Goal: Transaction & Acquisition: Subscribe to service/newsletter

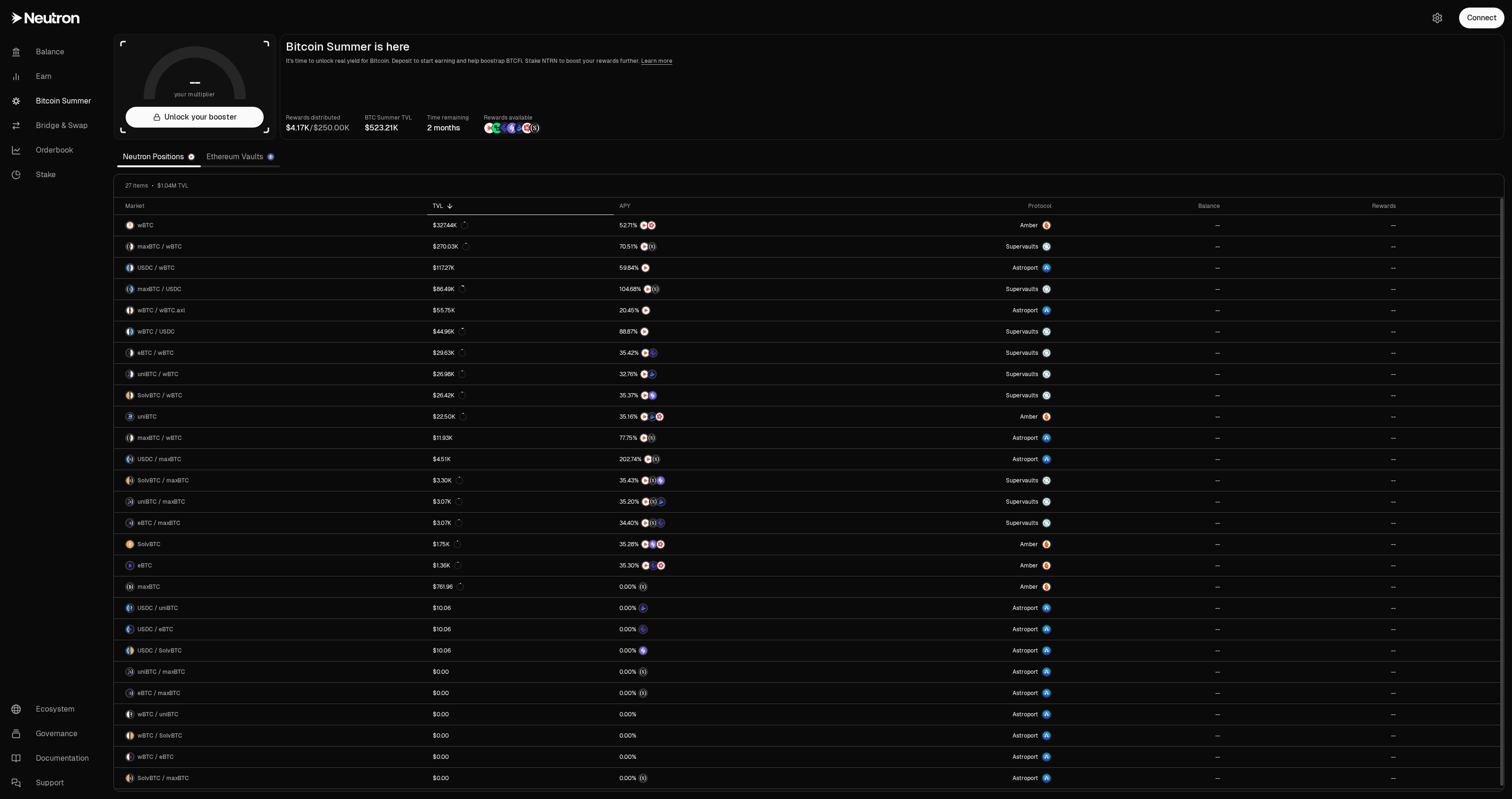
click at [1364, 80] on main "Bitcoin Summer is here It's time to unlock real yield for Bitcoin. Deposit to s…" at bounding box center [892, 87] width 1225 height 106
click at [1468, 15] on button "Connect" at bounding box center [1481, 18] width 45 height 20
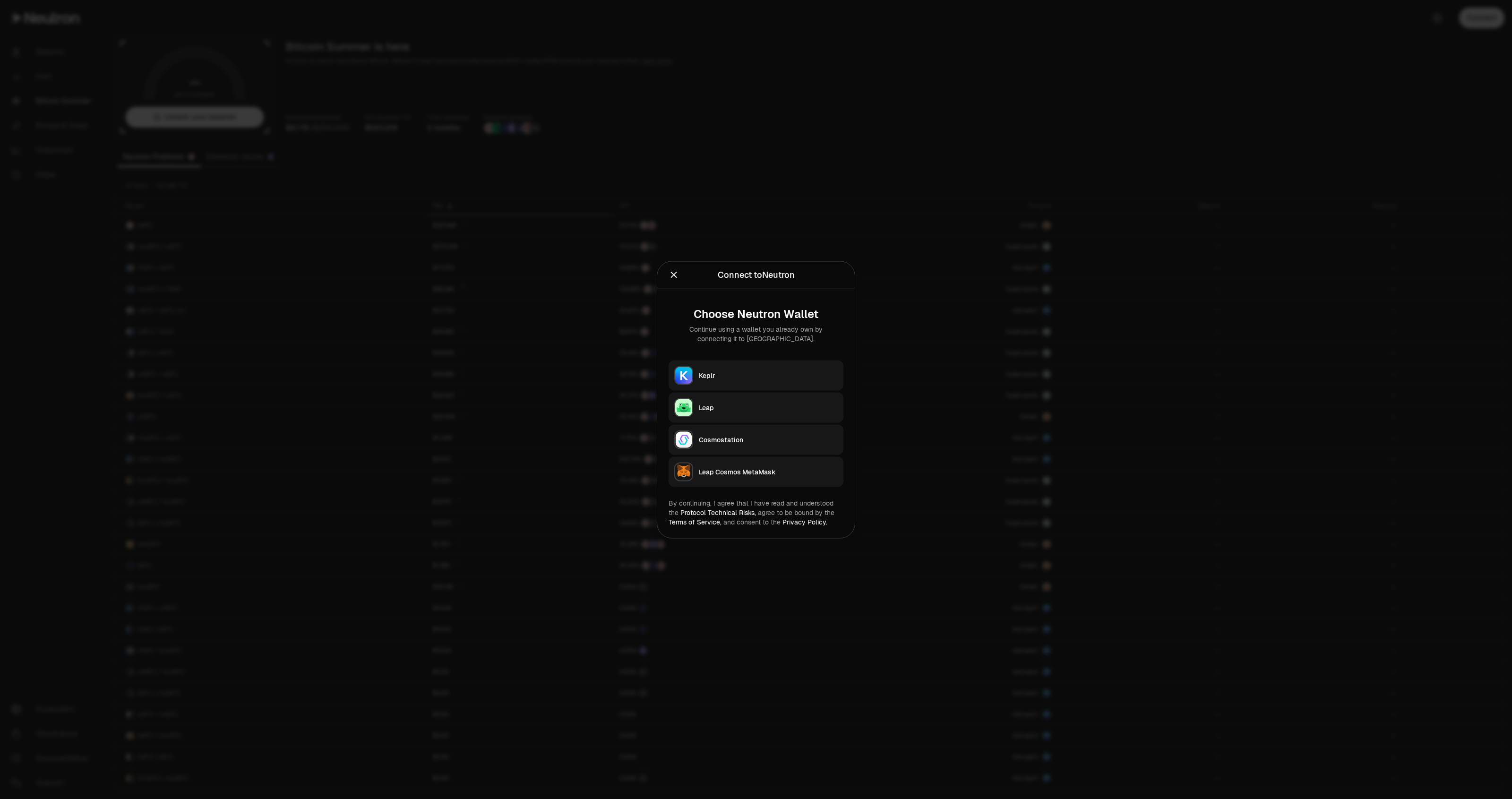
click at [723, 378] on div "Keplr" at bounding box center [768, 375] width 139 height 9
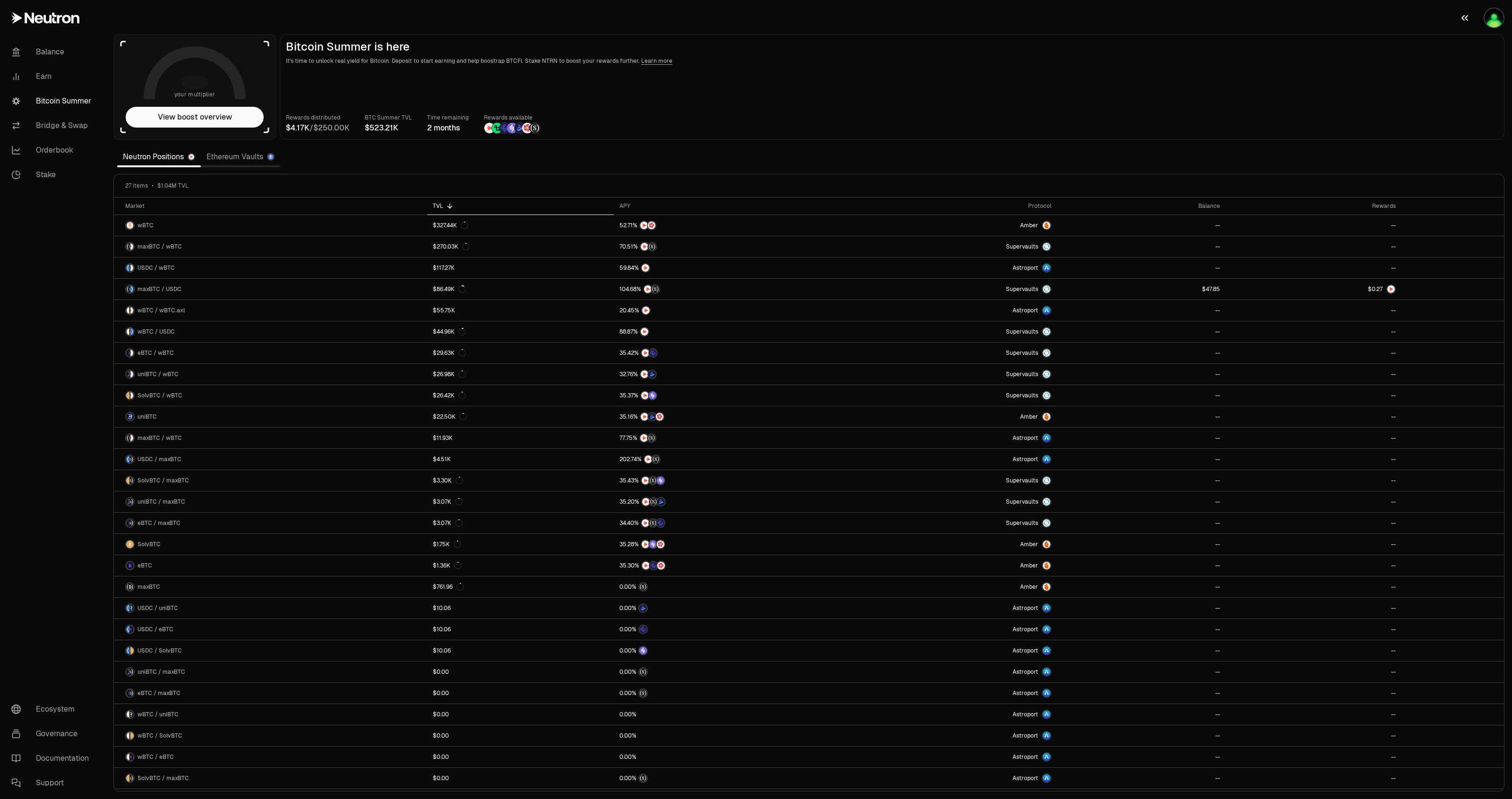
click at [1491, 18] on img "button" at bounding box center [1494, 18] width 19 height 19
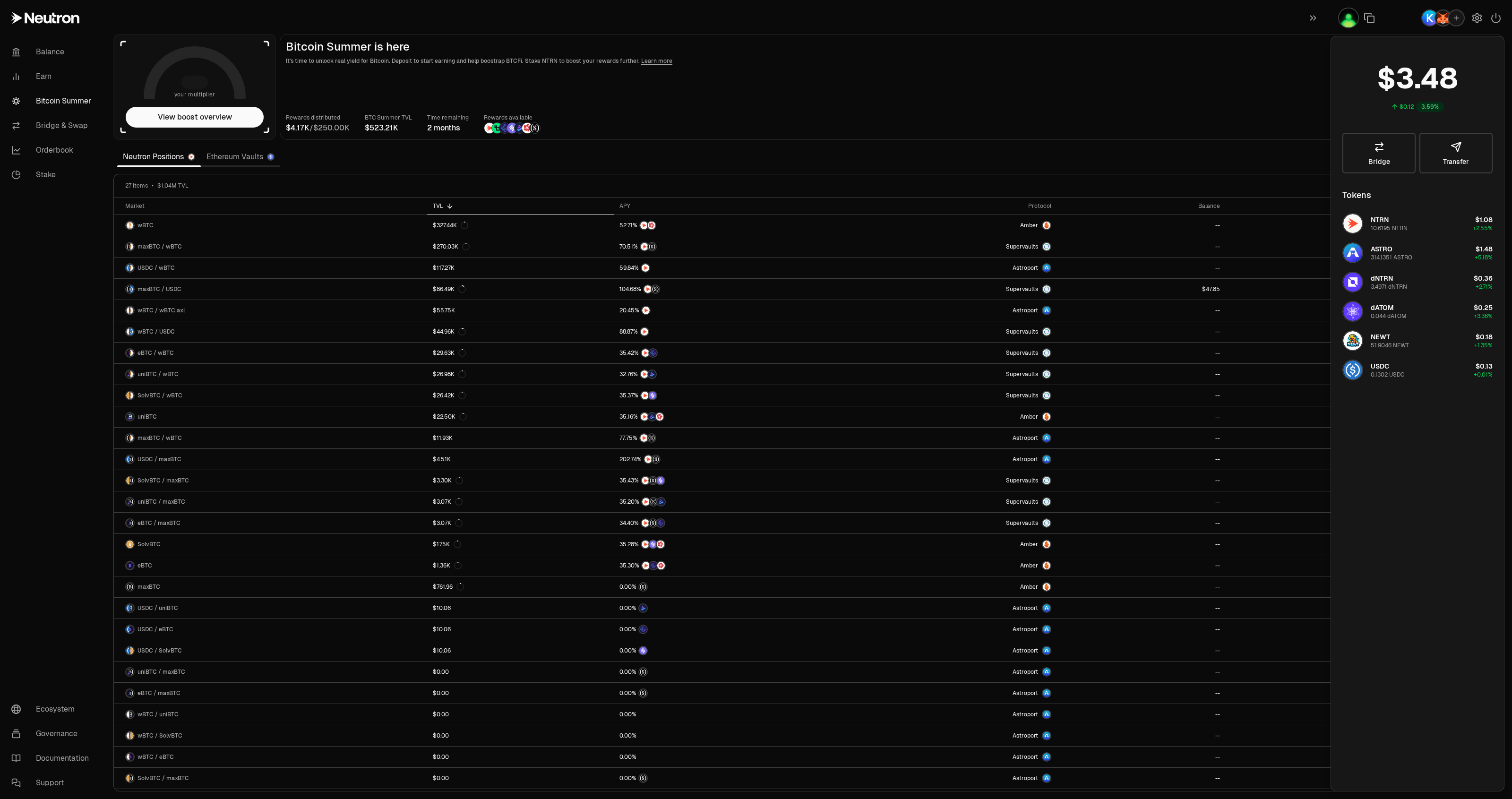
click at [1074, 96] on main "Bitcoin Summer is here It's time to unlock real yield for Bitcoin. Deposit to s…" at bounding box center [892, 87] width 1225 height 106
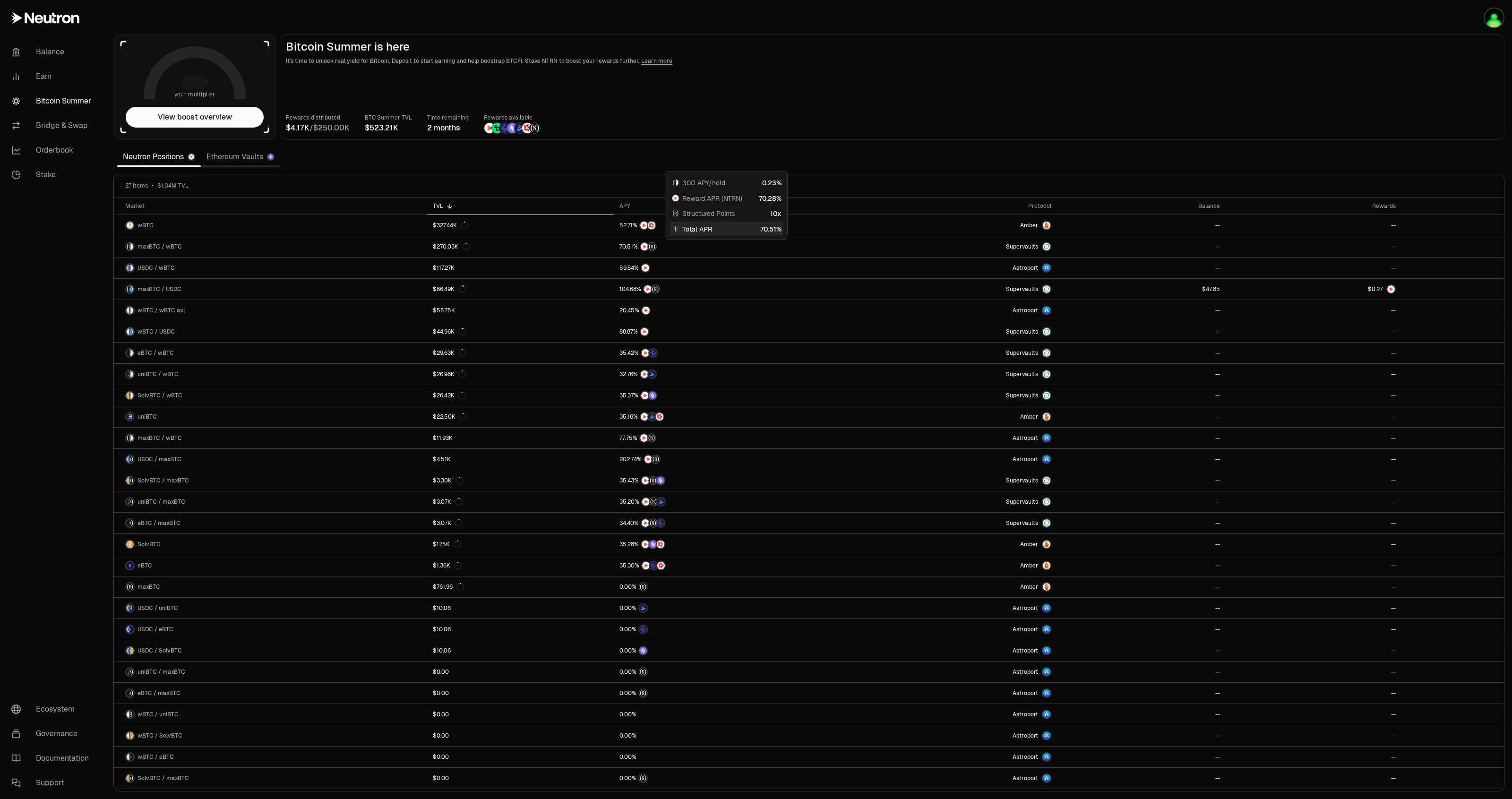
click at [250, 161] on link "Ethereum Vaults" at bounding box center [240, 157] width 80 height 19
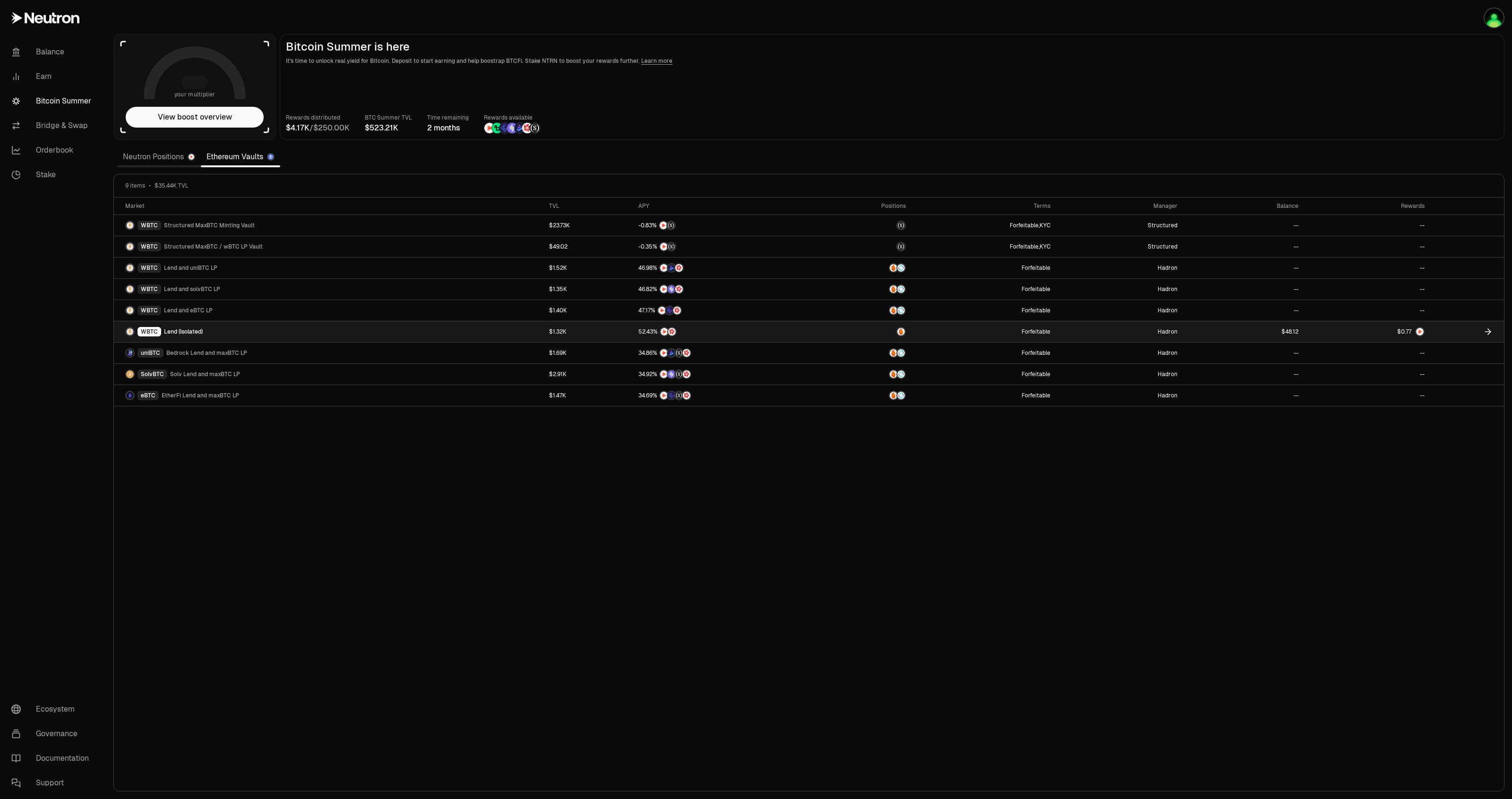
click at [177, 332] on span "Lend (Isolated)" at bounding box center [183, 332] width 39 height 7
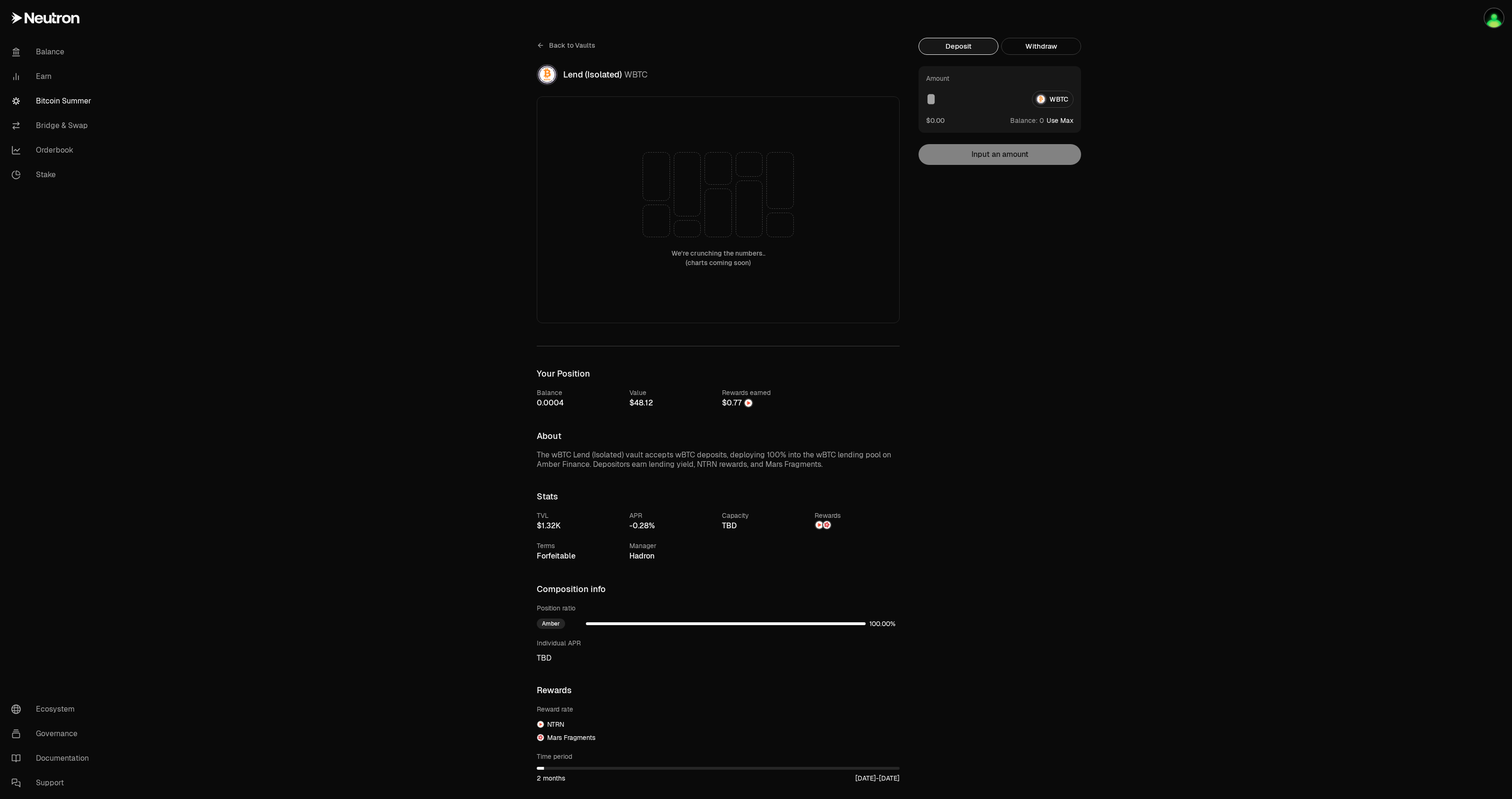
click at [1309, 518] on div "Back to Vaults Lend (Isolated) WBTC We're crunching the numbers.. (charts comin…" at bounding box center [809, 485] width 1406 height 971
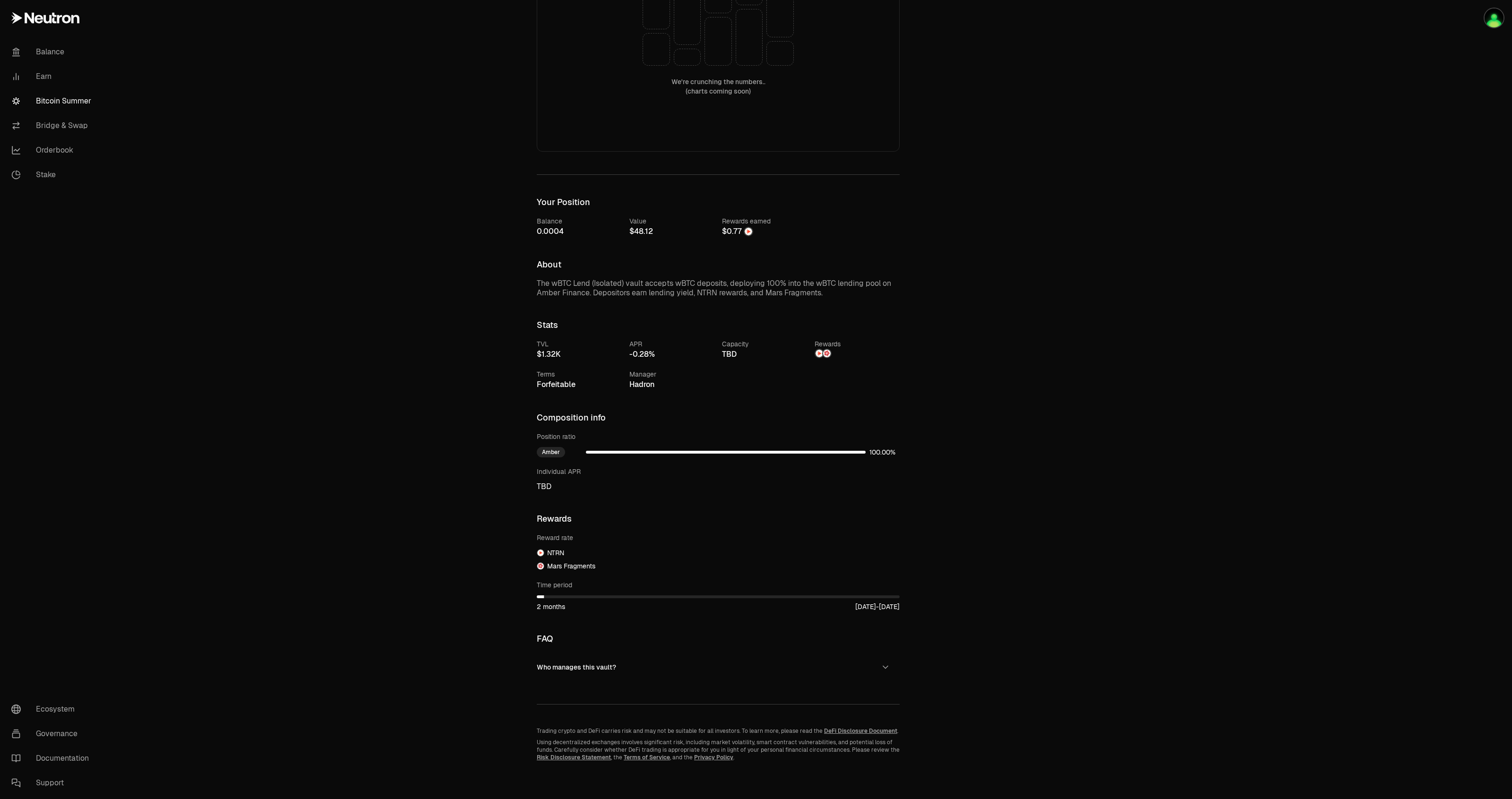
click at [76, 101] on link "Bitcoin Summer" at bounding box center [53, 102] width 99 height 25
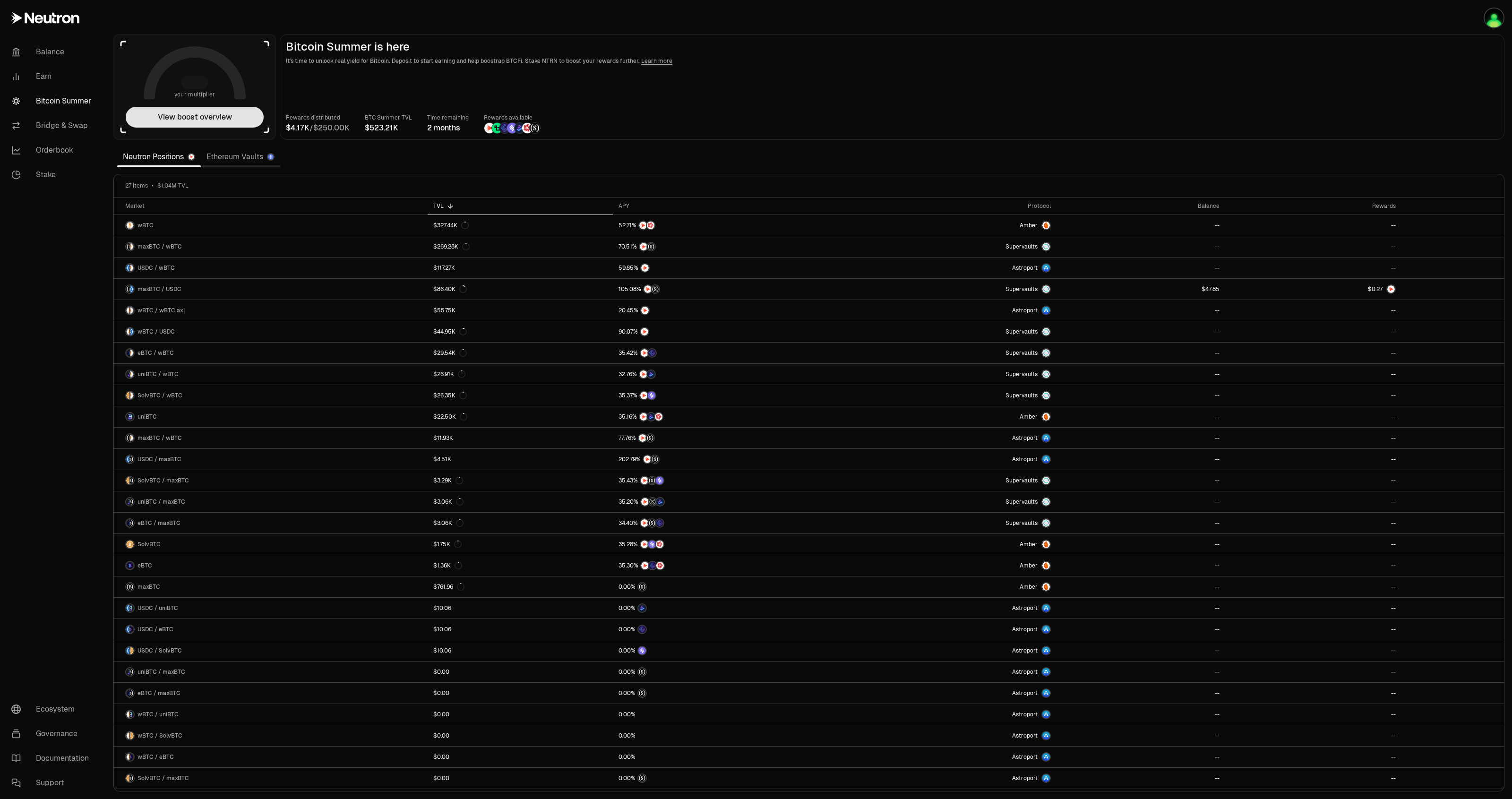
click at [210, 118] on button "View boost overview" at bounding box center [194, 117] width 138 height 20
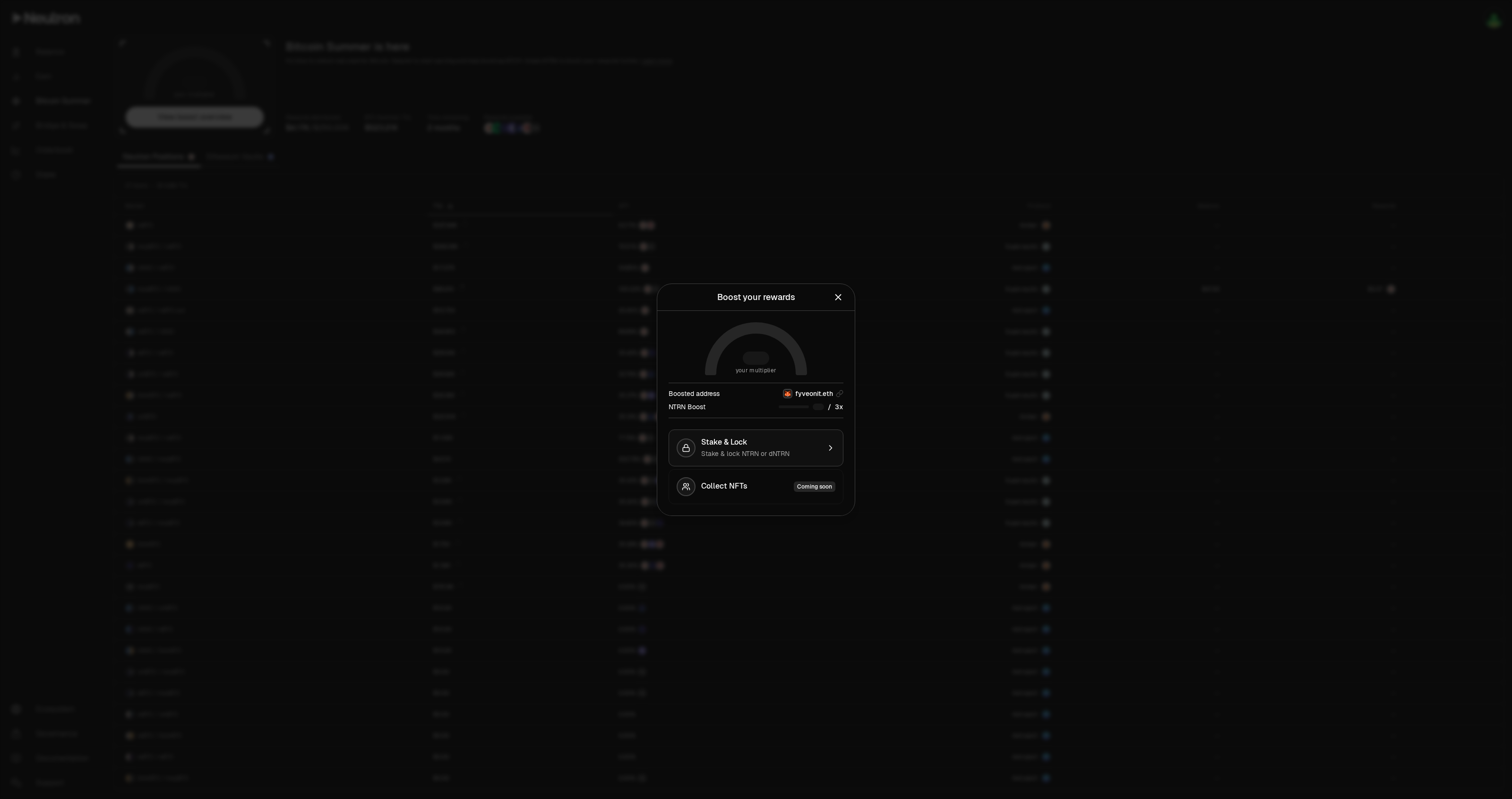
click at [741, 451] on span "Stake & lock NTRN or dNTRN" at bounding box center [745, 454] width 88 height 9
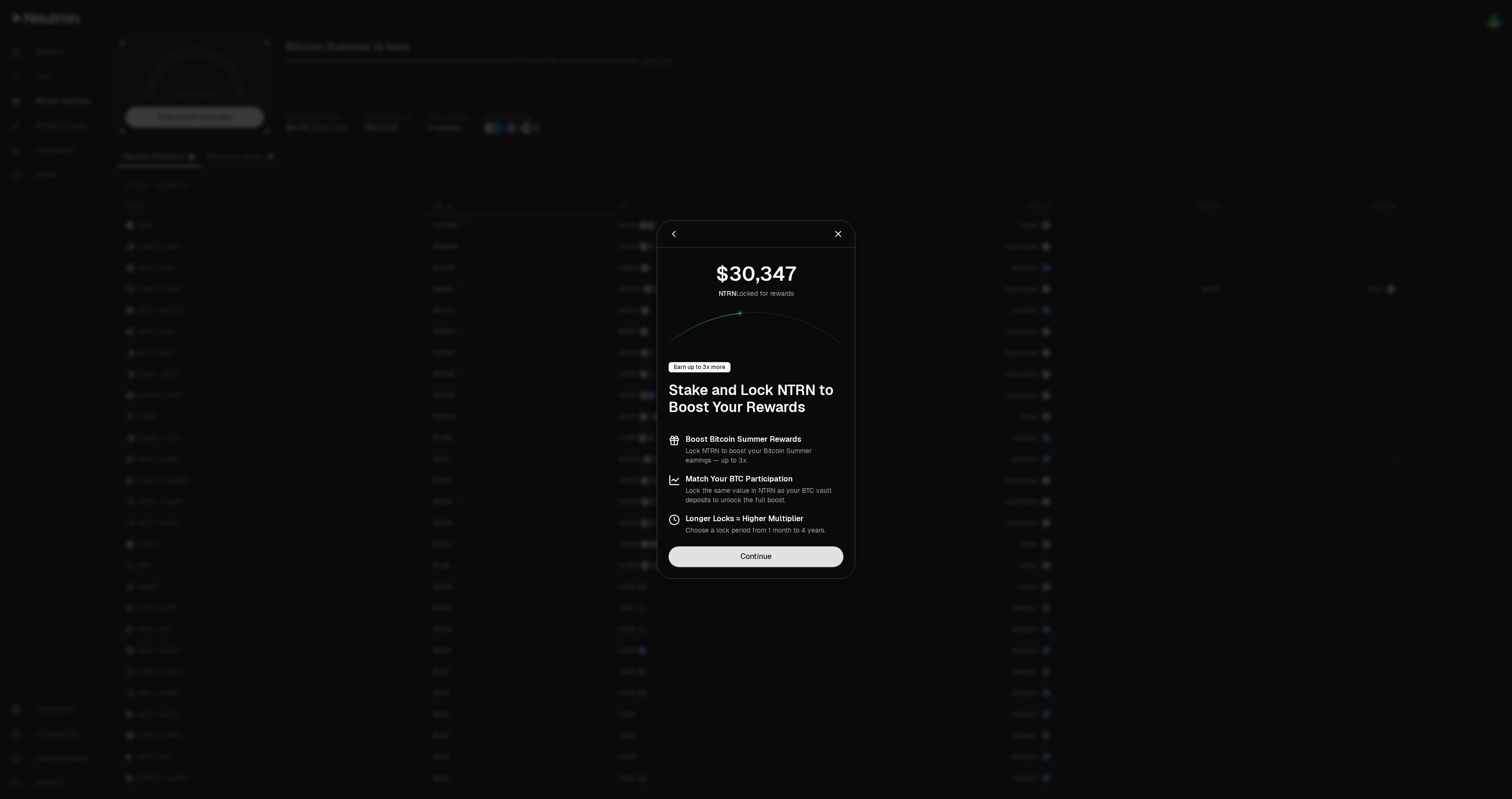
click at [765, 559] on link "Continue" at bounding box center [755, 557] width 175 height 20
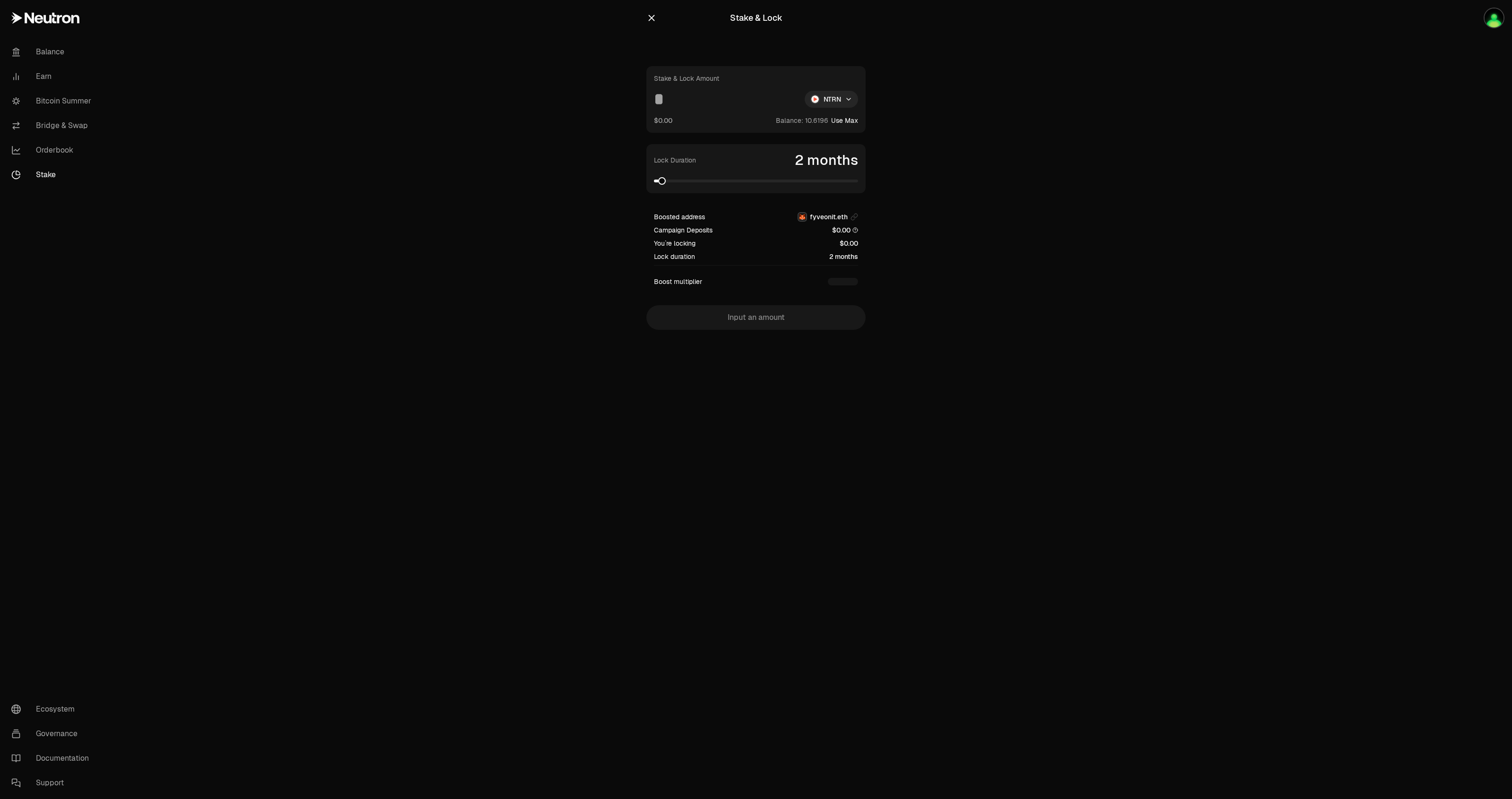
click at [940, 438] on div "Balance Earn Bitcoin Summer Bridge & Swap Orderbook Stake Ecosystem Governance …" at bounding box center [809, 400] width 1406 height 799
click at [60, 107] on link "Bitcoin Summer" at bounding box center [53, 102] width 99 height 25
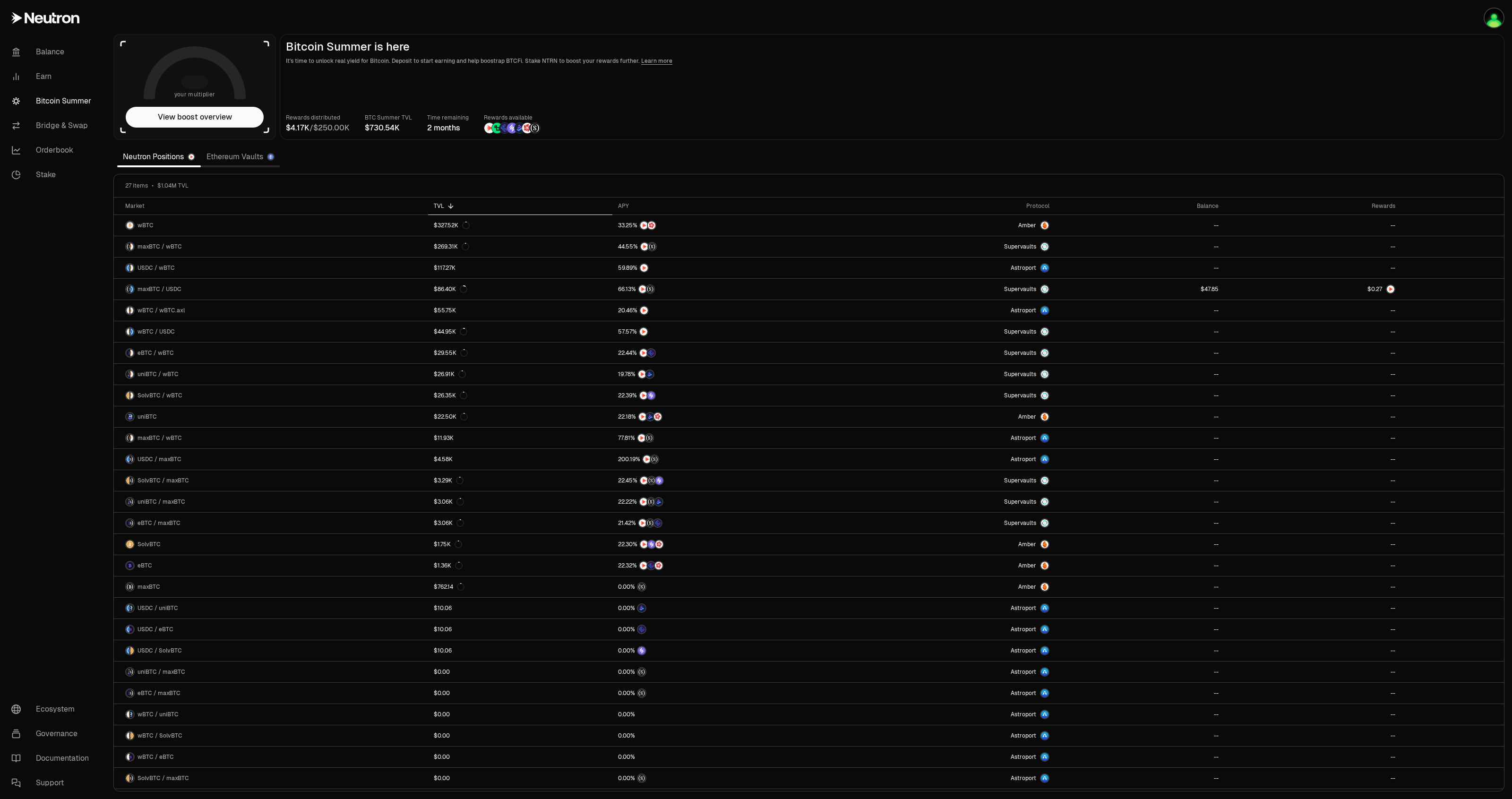
click at [229, 158] on link "Ethereum Vaults" at bounding box center [240, 157] width 80 height 19
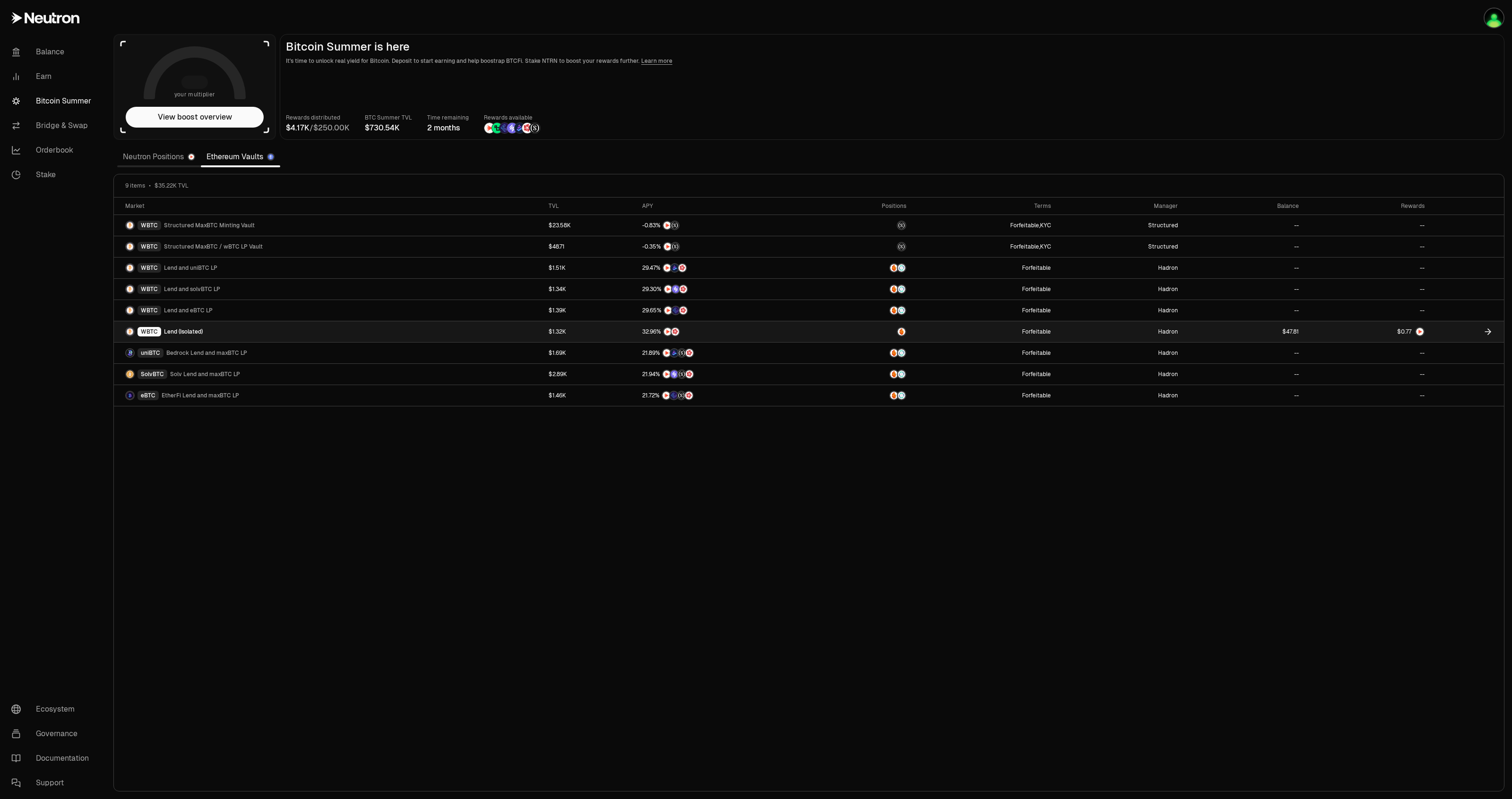
click at [186, 327] on div "WBTC Lend (Isolated)" at bounding box center [164, 332] width 77 height 9
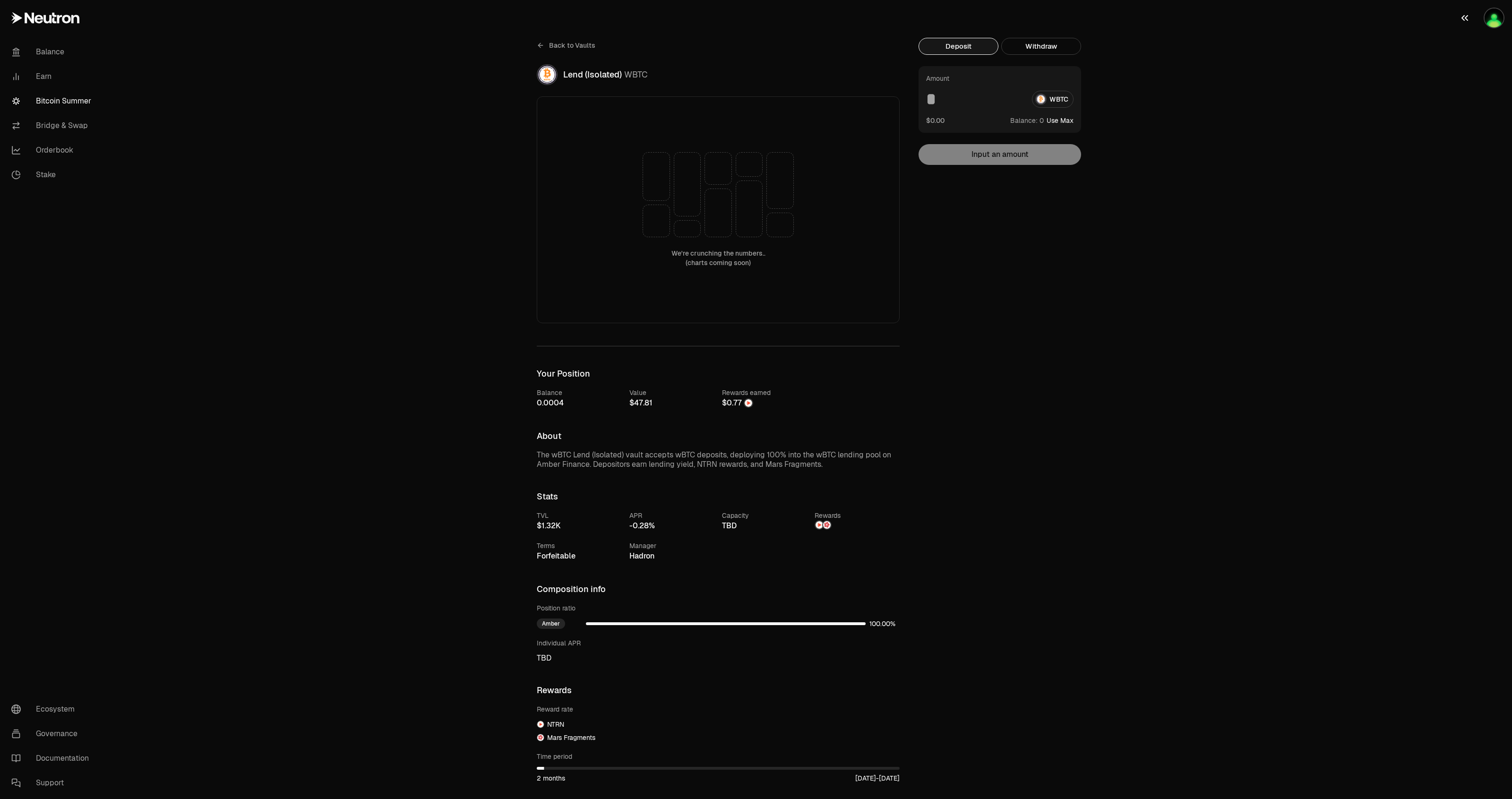
click at [1497, 20] on img "button" at bounding box center [1494, 18] width 19 height 19
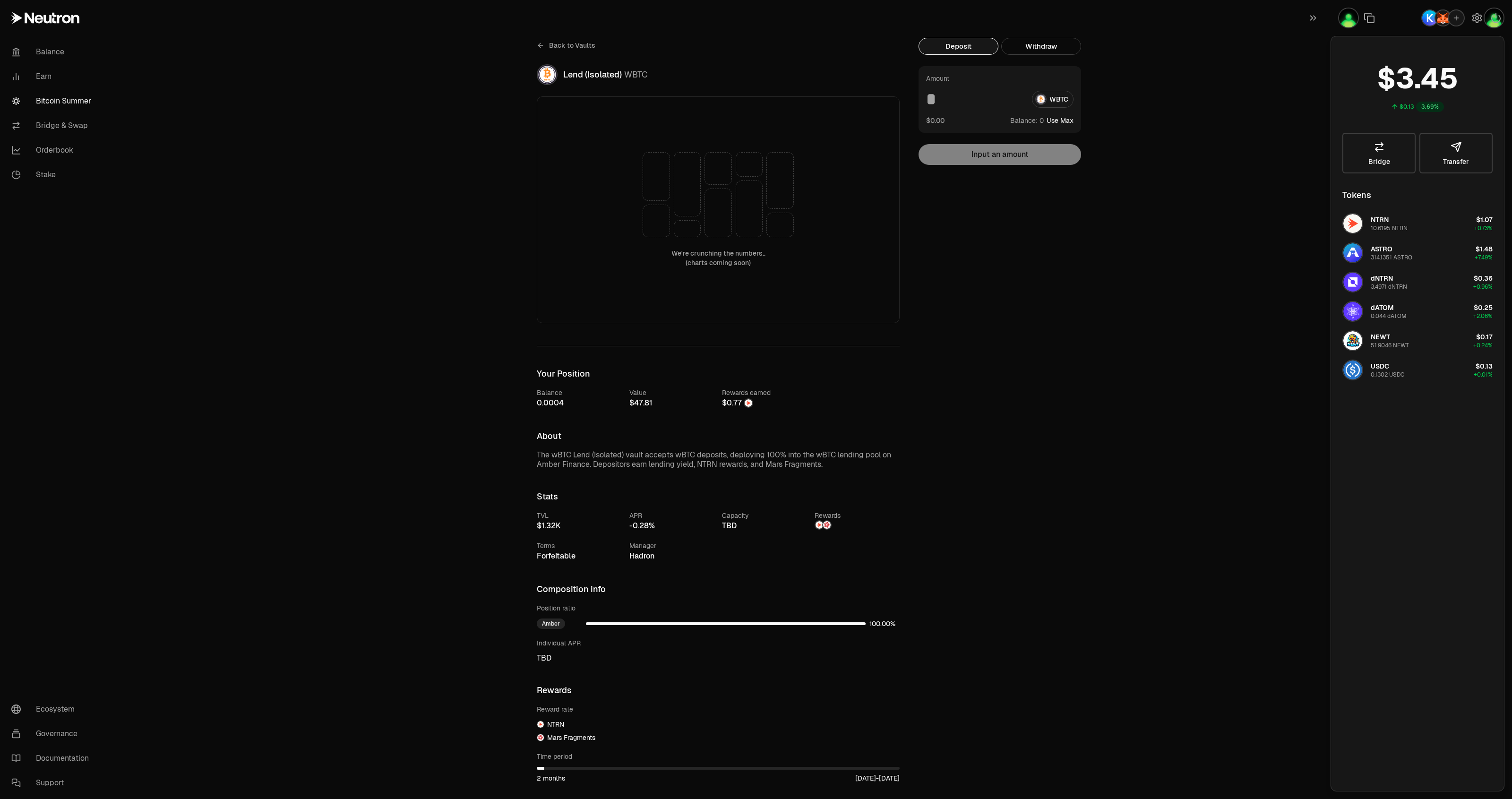
click at [1134, 242] on div "Back to Vaults Lend (Isolated) WBTC We're crunching the numbers.. (charts comin…" at bounding box center [809, 485] width 1406 height 971
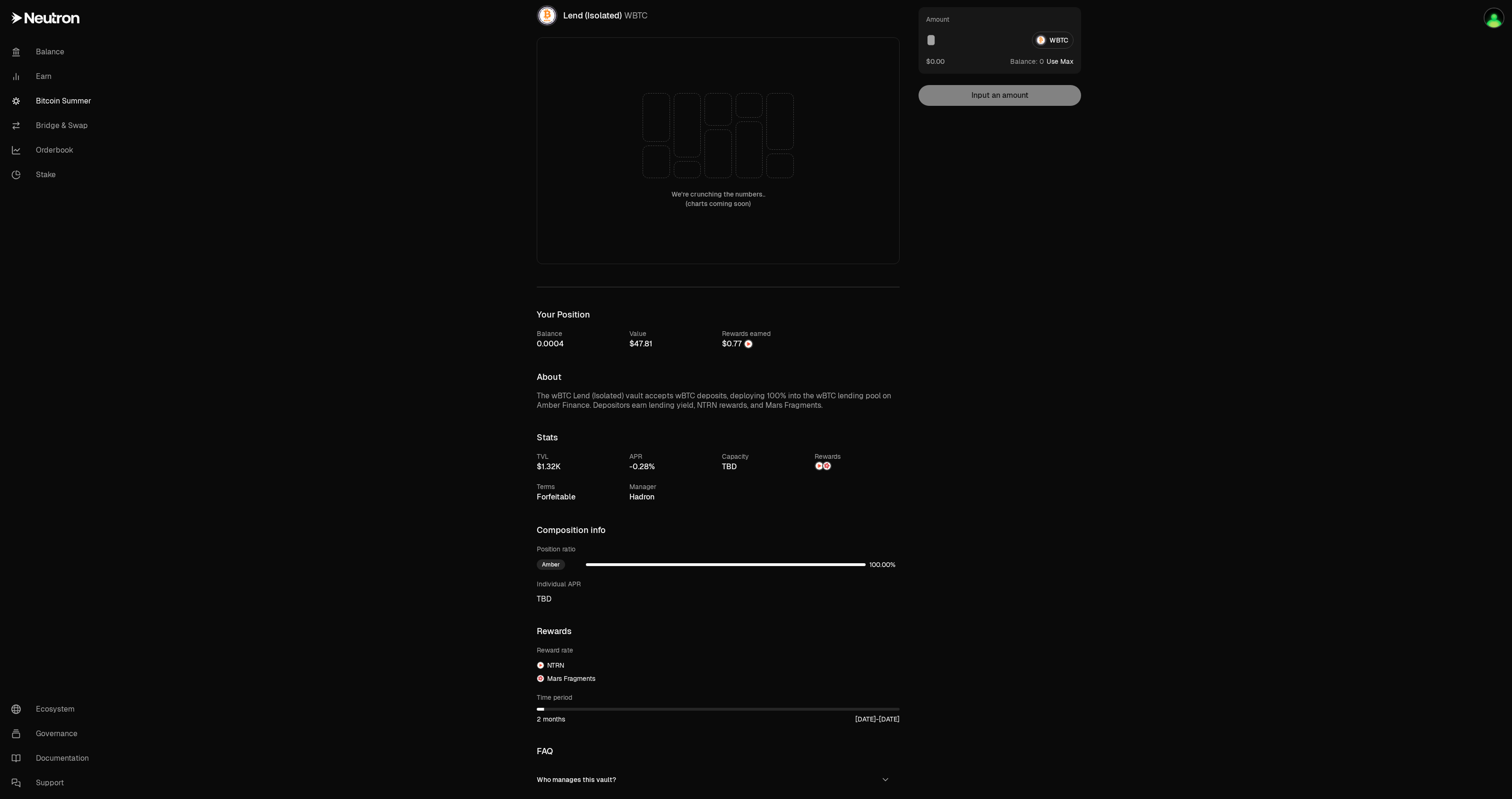
scroll to position [172, 0]
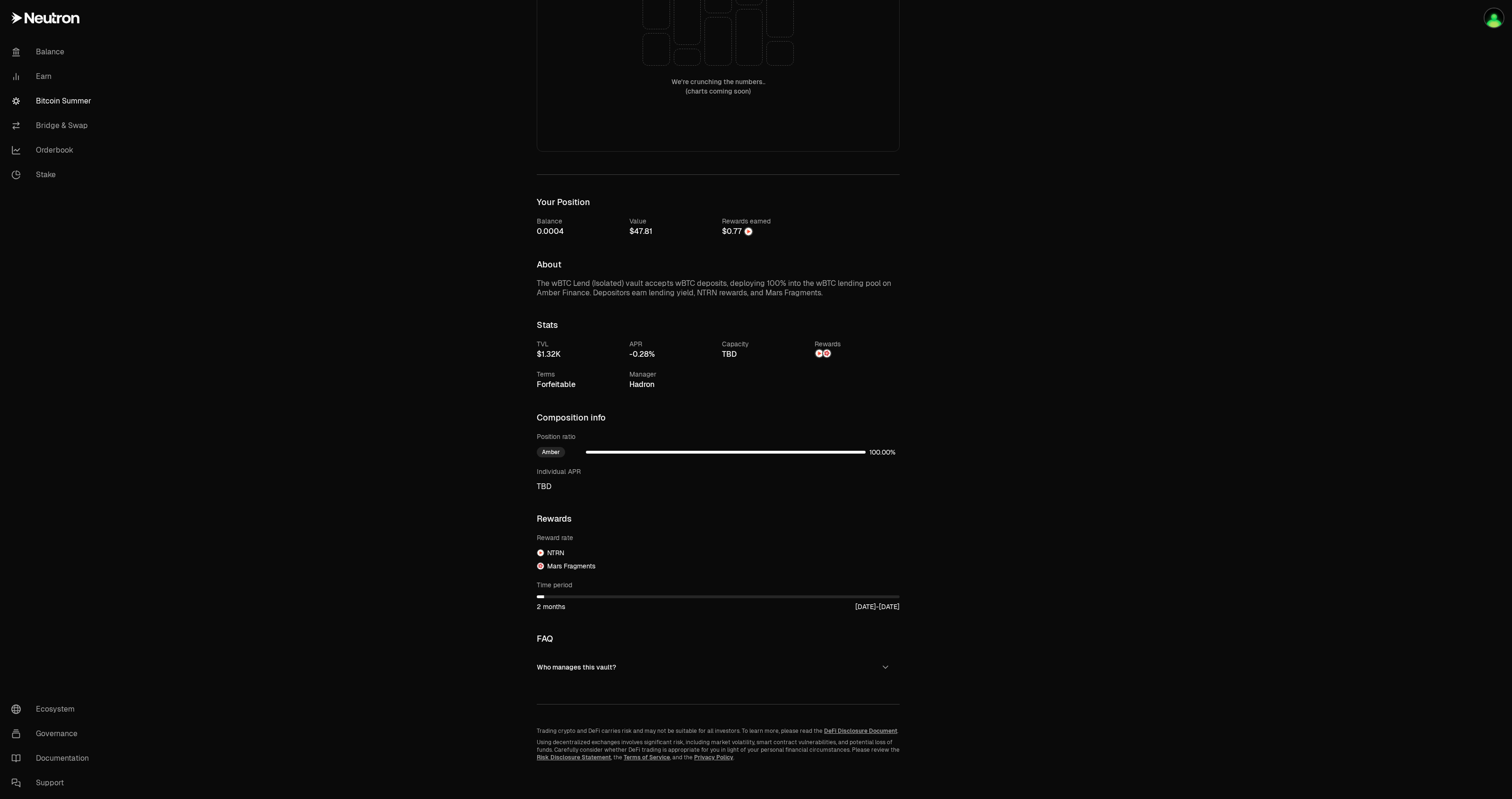
click at [83, 100] on link "Bitcoin Summer" at bounding box center [53, 102] width 99 height 25
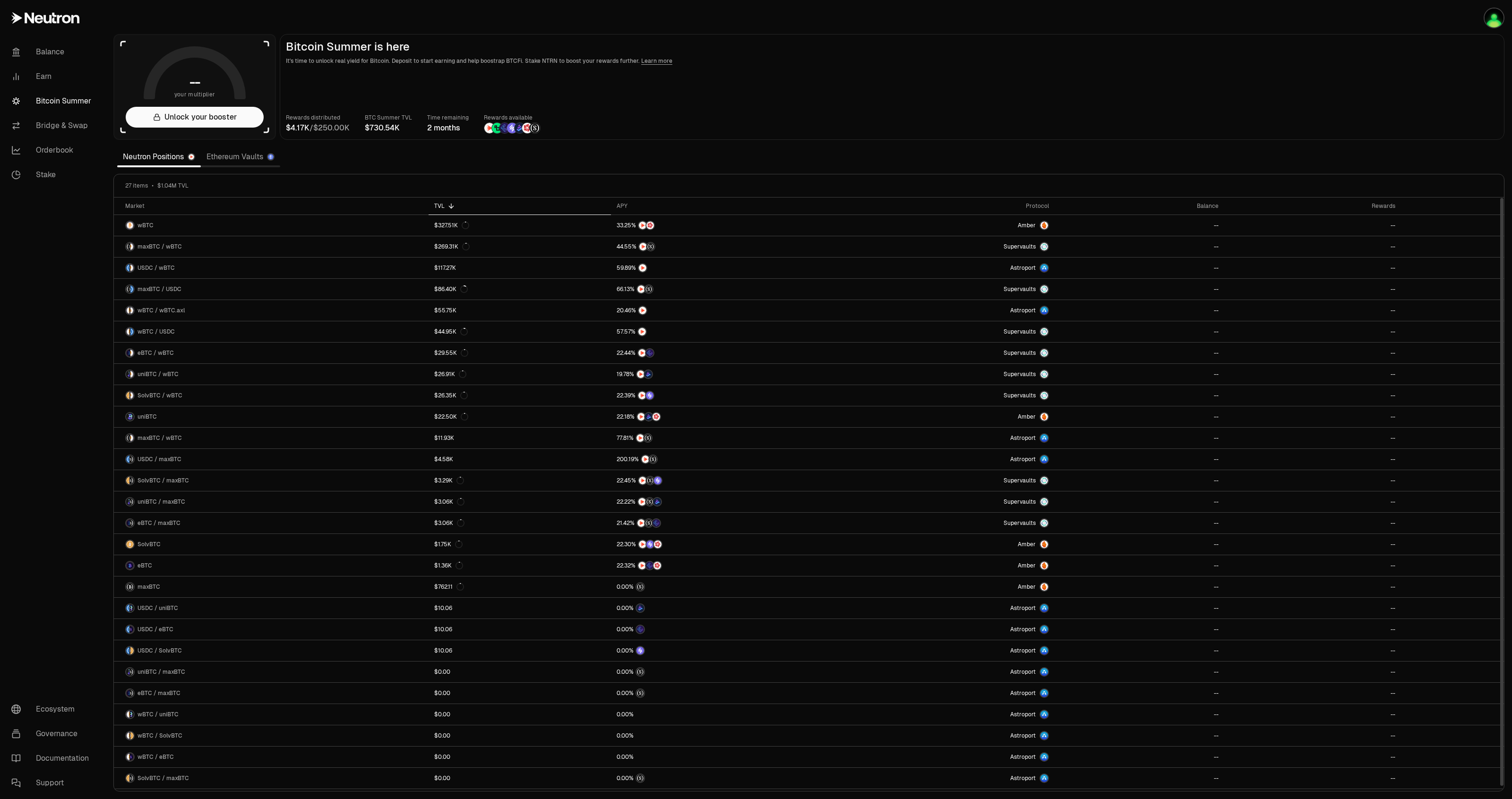
click at [216, 151] on link "Ethereum Vaults" at bounding box center [240, 157] width 80 height 19
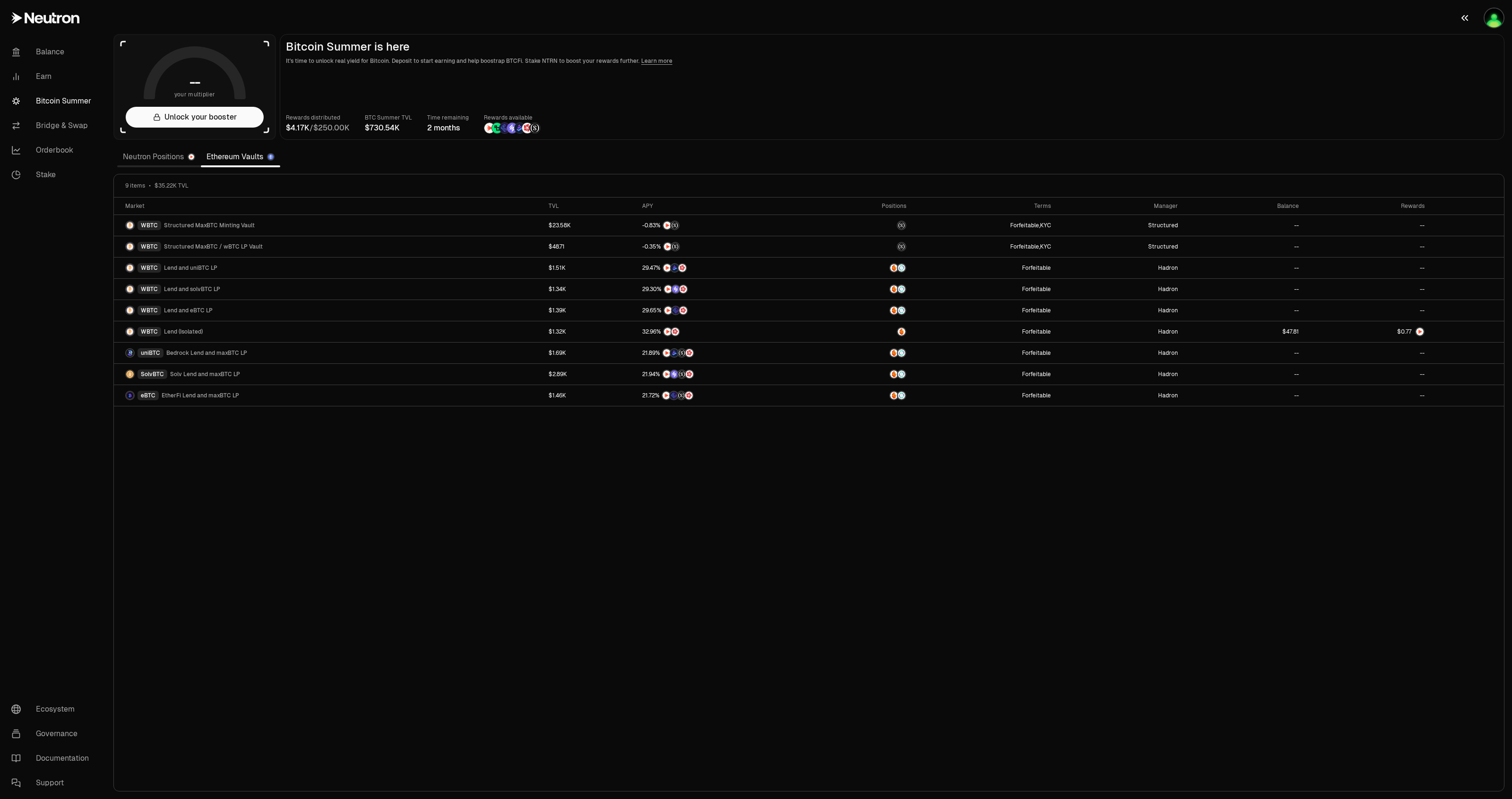
click at [1464, 15] on icon "button" at bounding box center [1465, 18] width 7 height 6
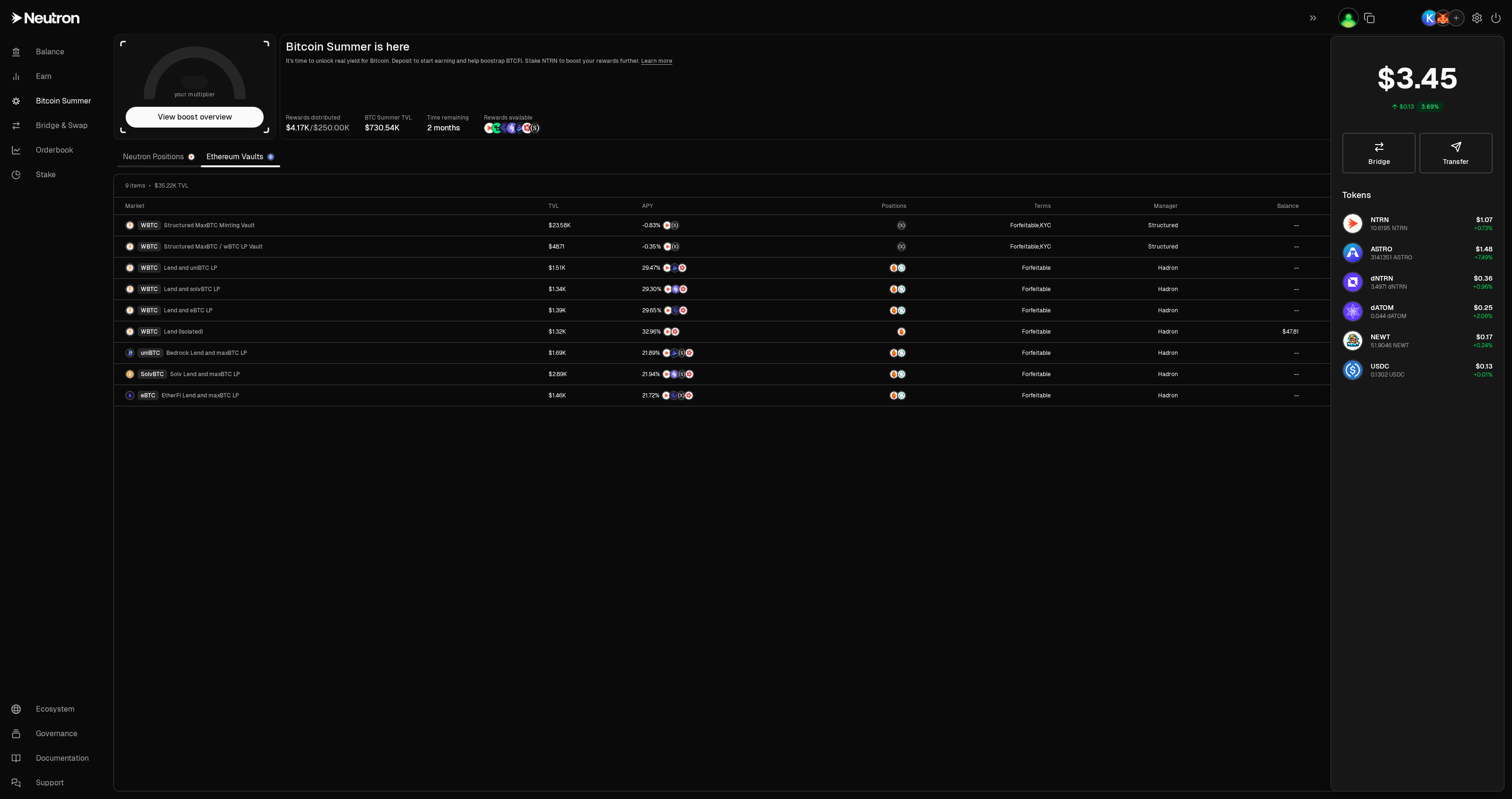
click at [1115, 521] on div "Market TVL APY Positions Terms Manager Balance Rewards WBTC Structured MaxBTC M…" at bounding box center [809, 494] width 1390 height 594
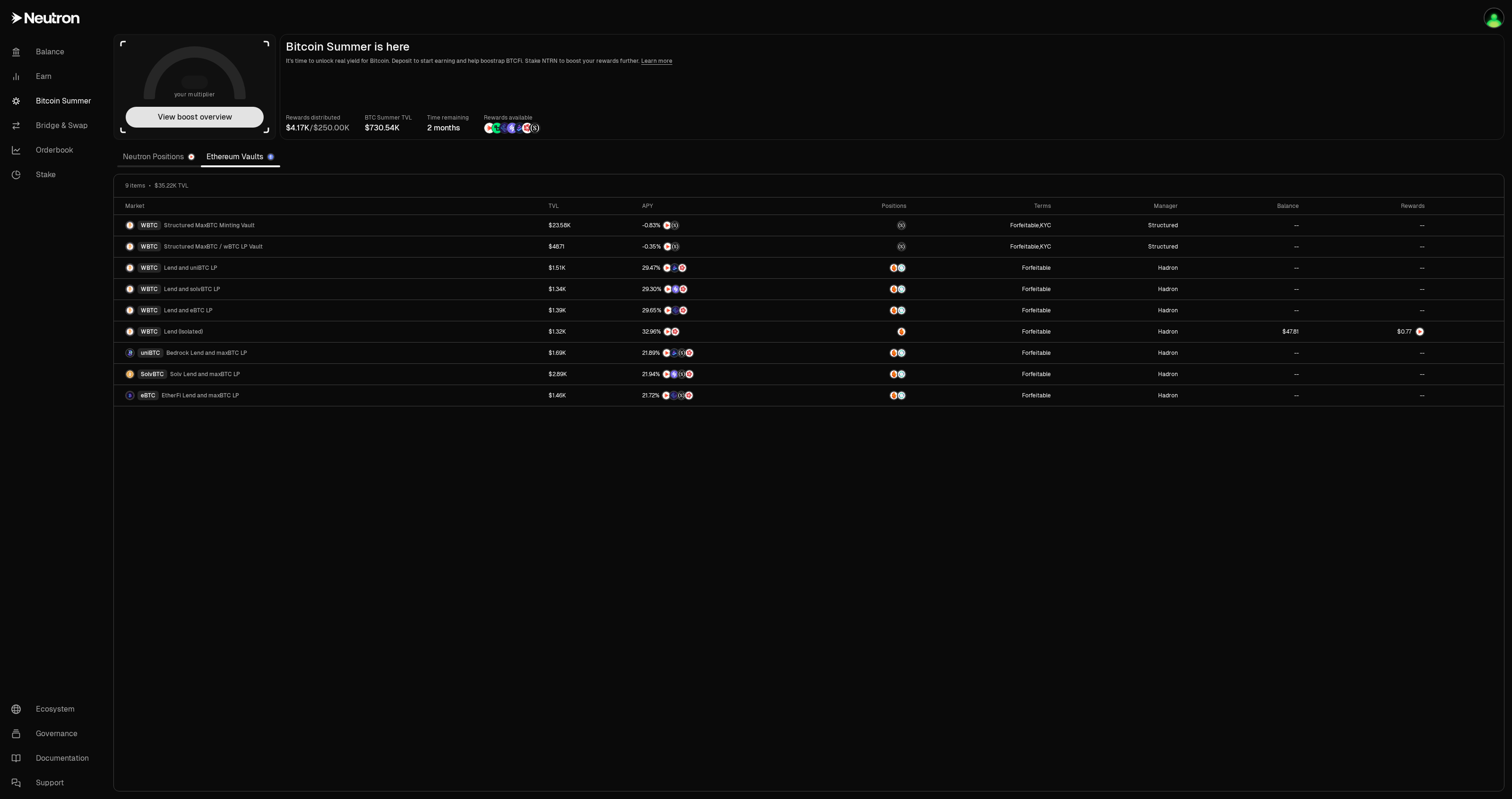
click at [239, 118] on button "View boost overview" at bounding box center [194, 117] width 138 height 20
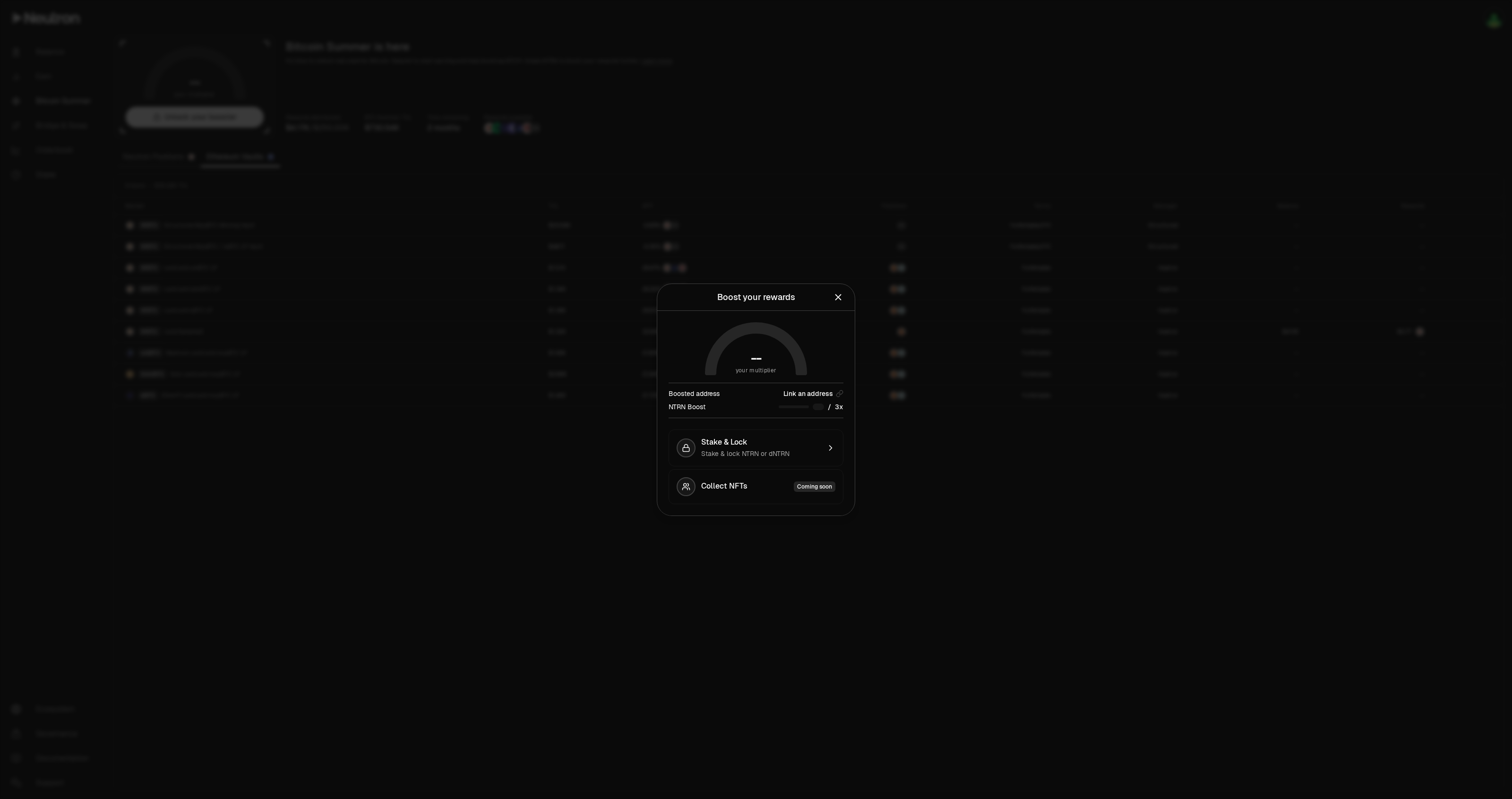
click at [988, 543] on div at bounding box center [756, 400] width 1512 height 799
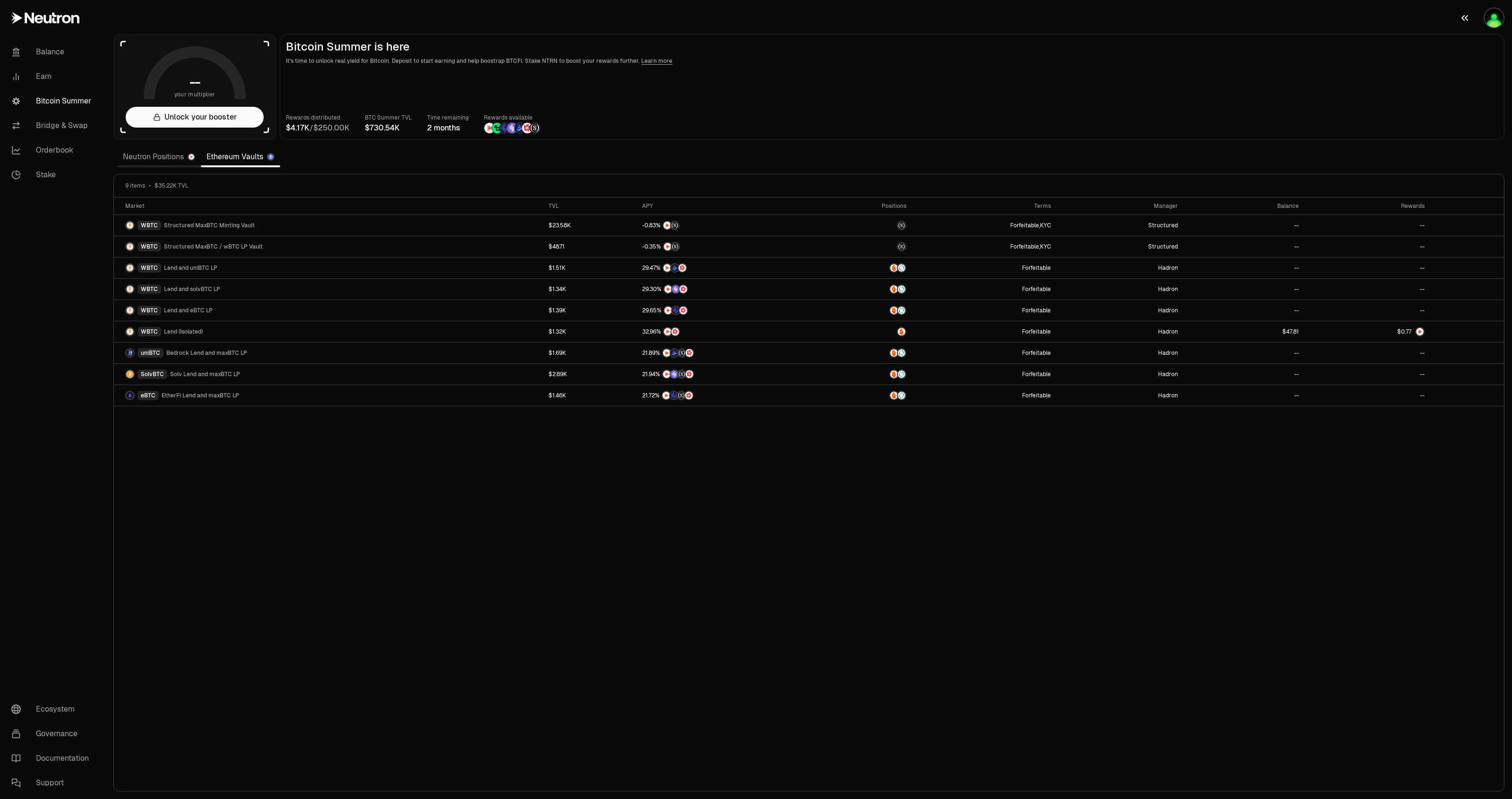
click at [1497, 26] on img "button" at bounding box center [1494, 18] width 19 height 19
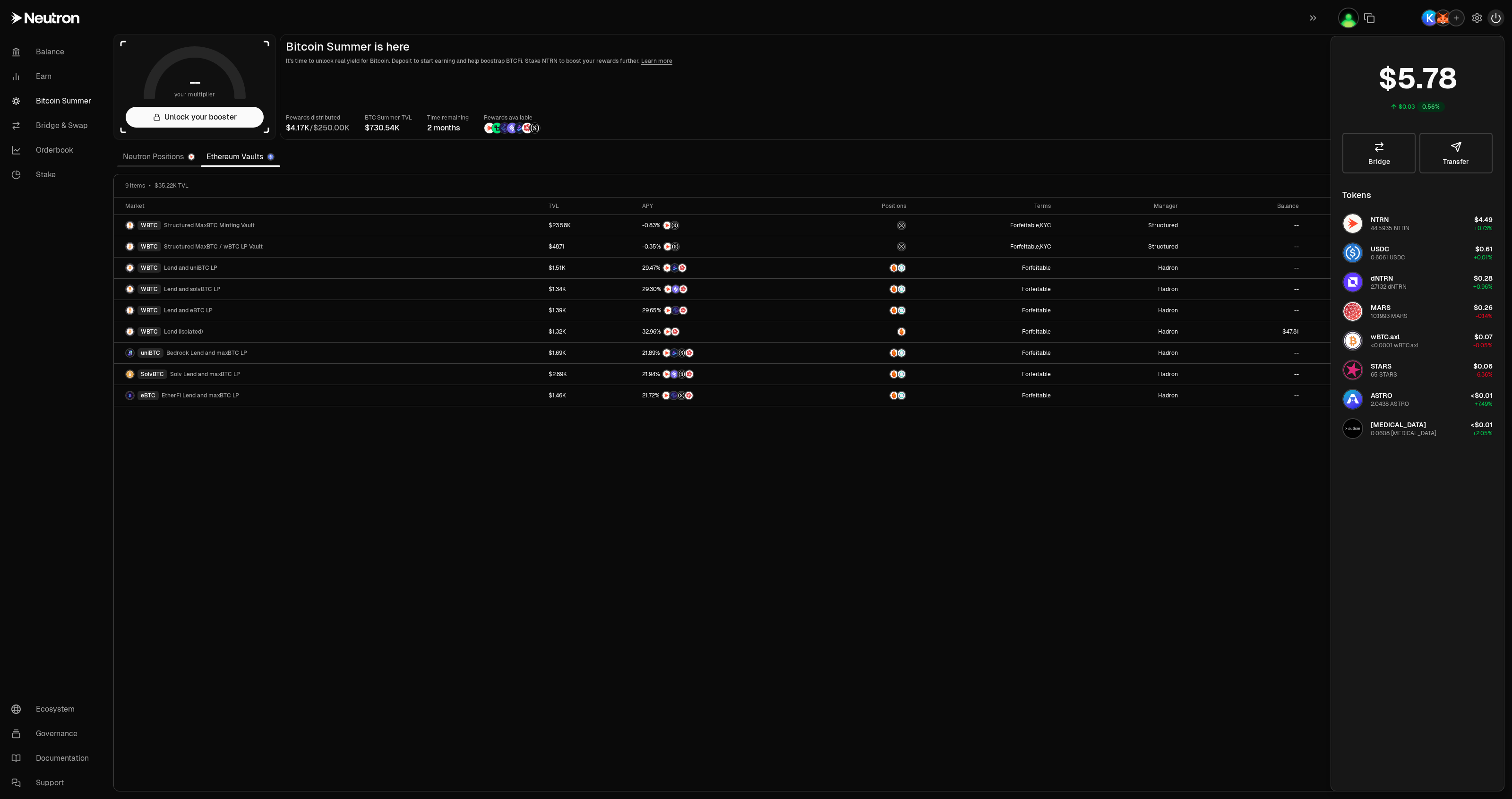
click at [1494, 14] on icon "button" at bounding box center [1496, 18] width 12 height 12
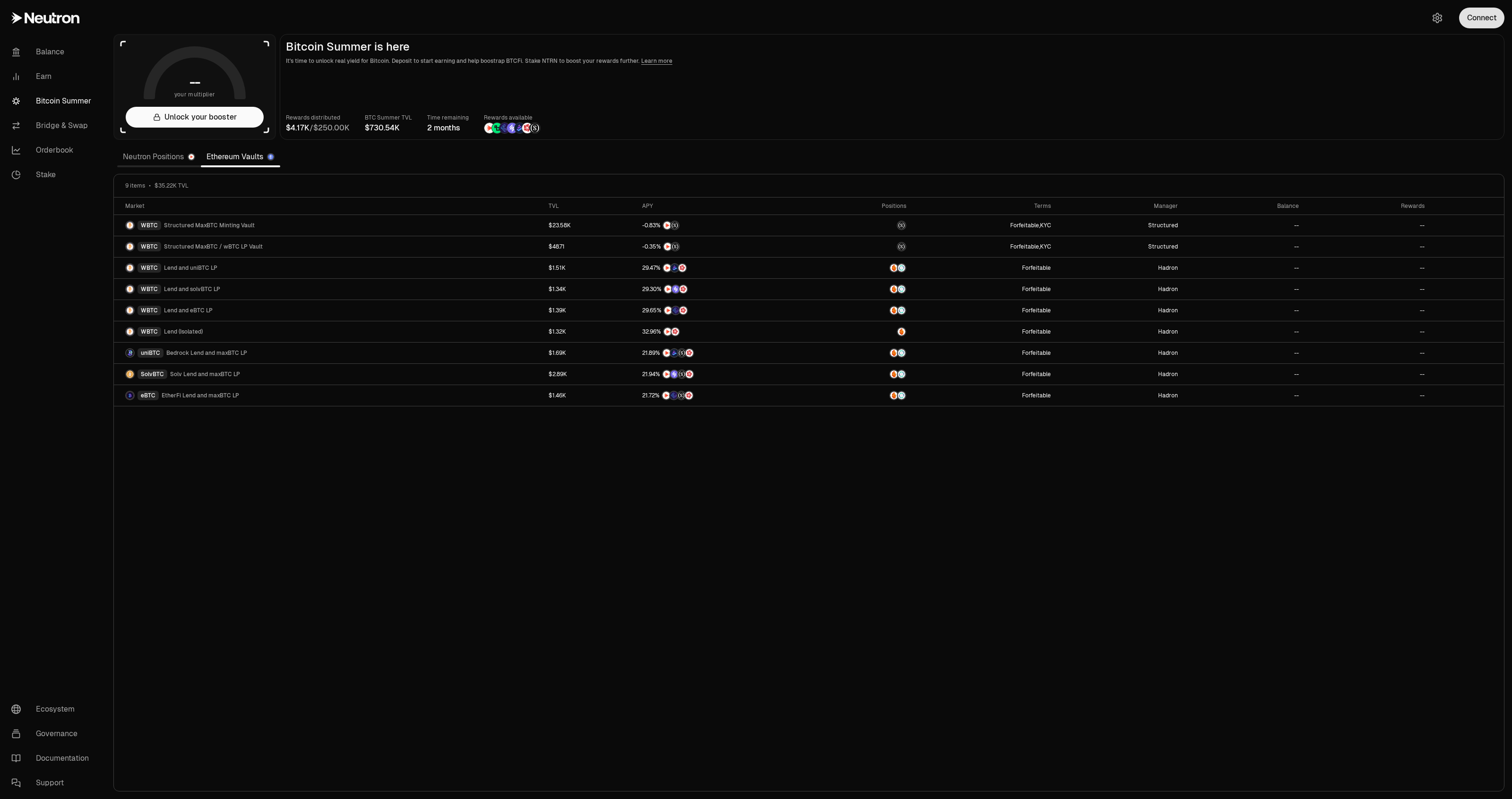
click at [1483, 21] on button "Connect" at bounding box center [1481, 18] width 45 height 20
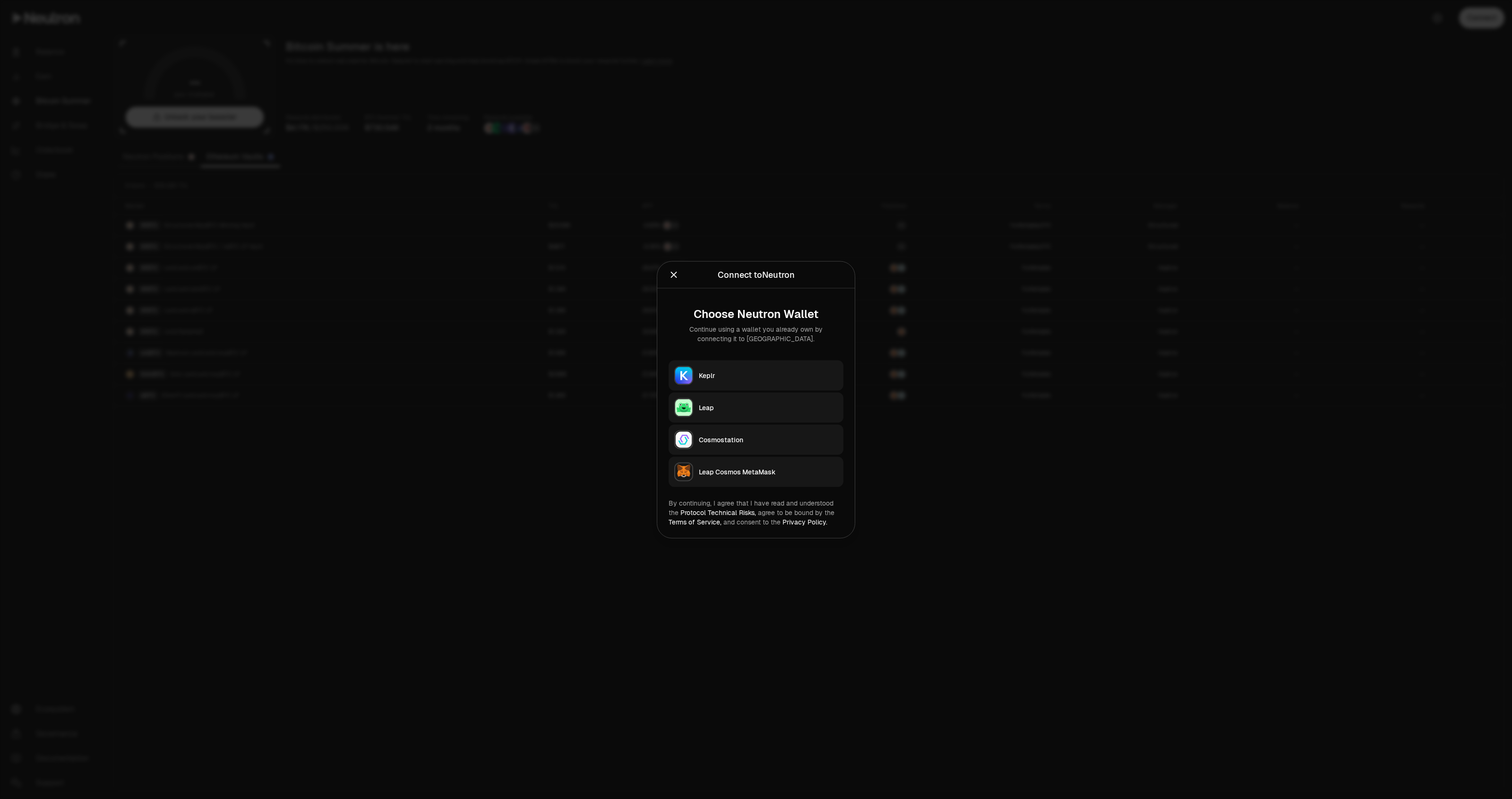
click at [741, 378] on div "Keplr" at bounding box center [768, 375] width 139 height 9
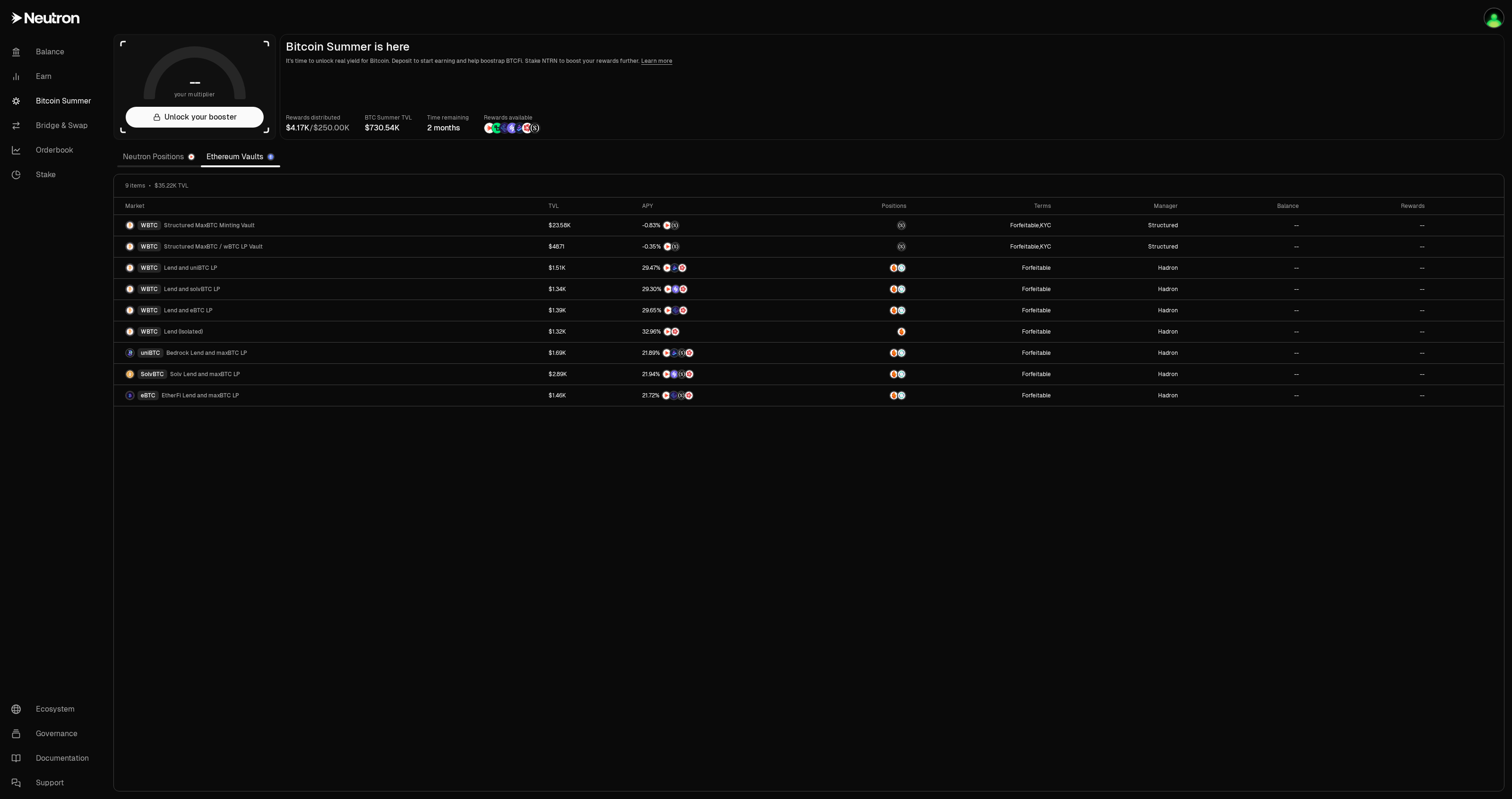
click at [161, 155] on link "Neutron Positions" at bounding box center [159, 157] width 83 height 19
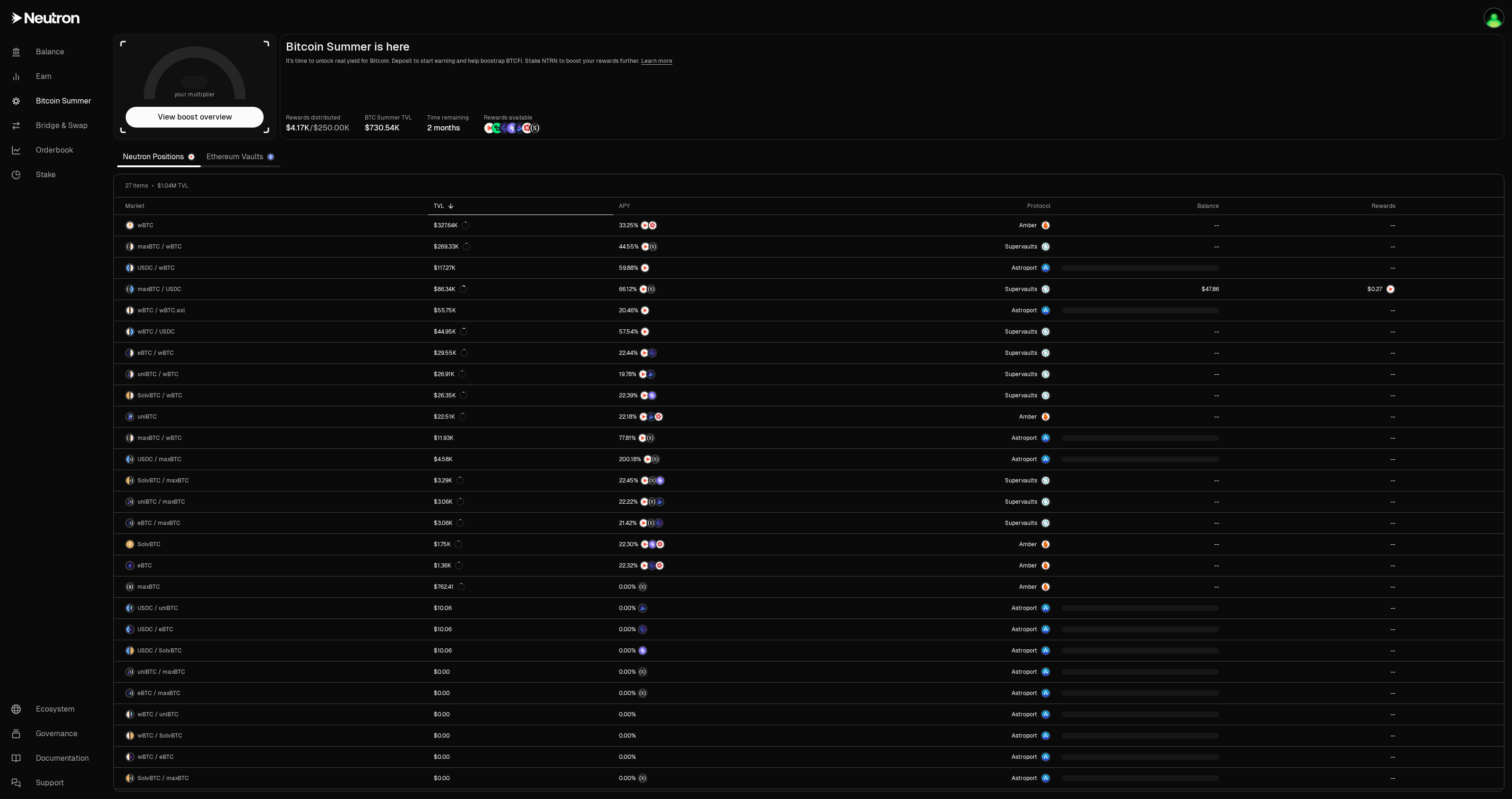
click at [1409, 126] on div "Rewards distributed / BTC Summer TVL Time remaining 2 months Rewards available" at bounding box center [892, 123] width 1213 height 20
click at [208, 152] on link "Ethereum Vaults" at bounding box center [240, 157] width 80 height 19
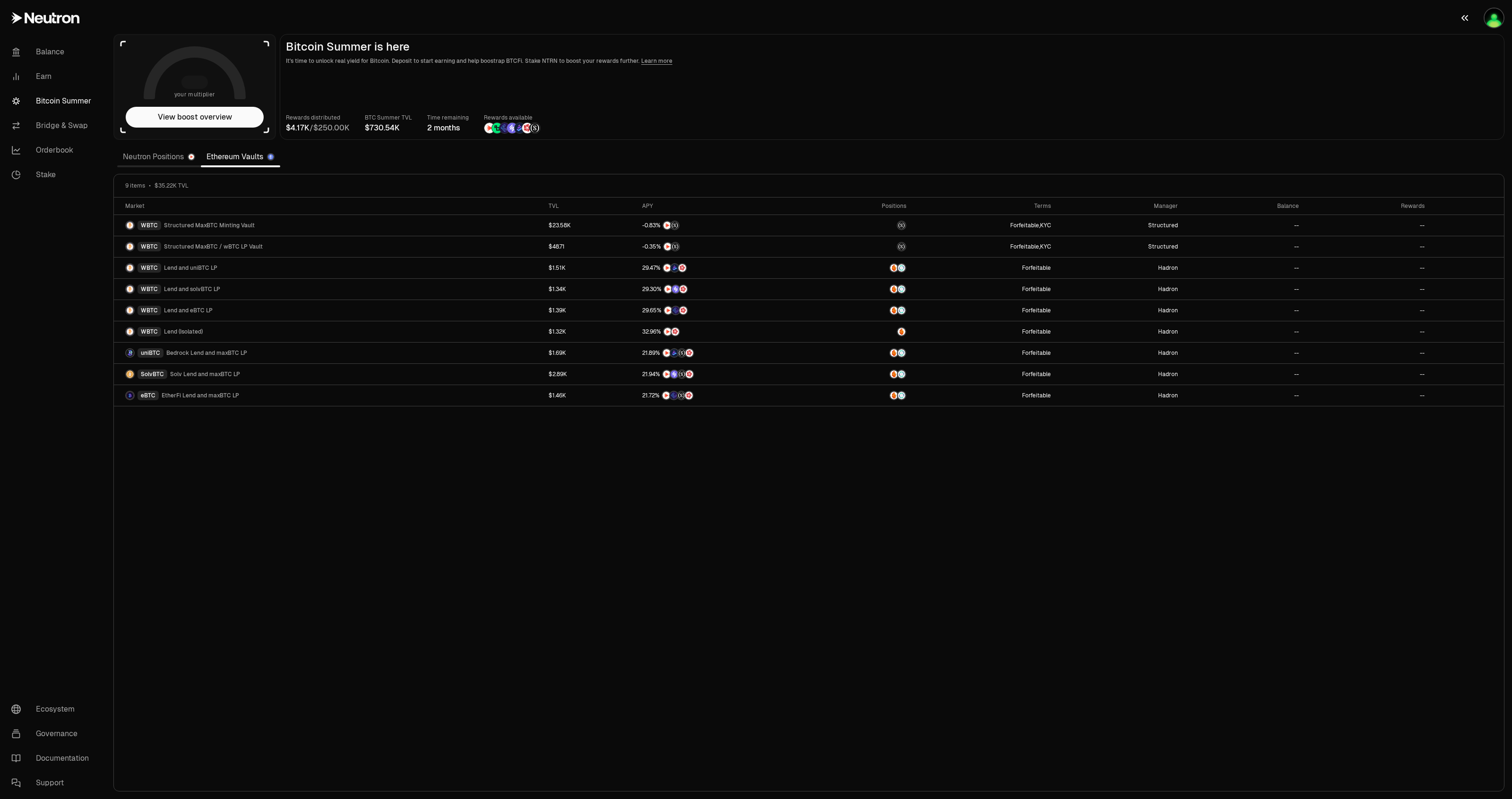
click at [1494, 9] on img "button" at bounding box center [1494, 18] width 19 height 19
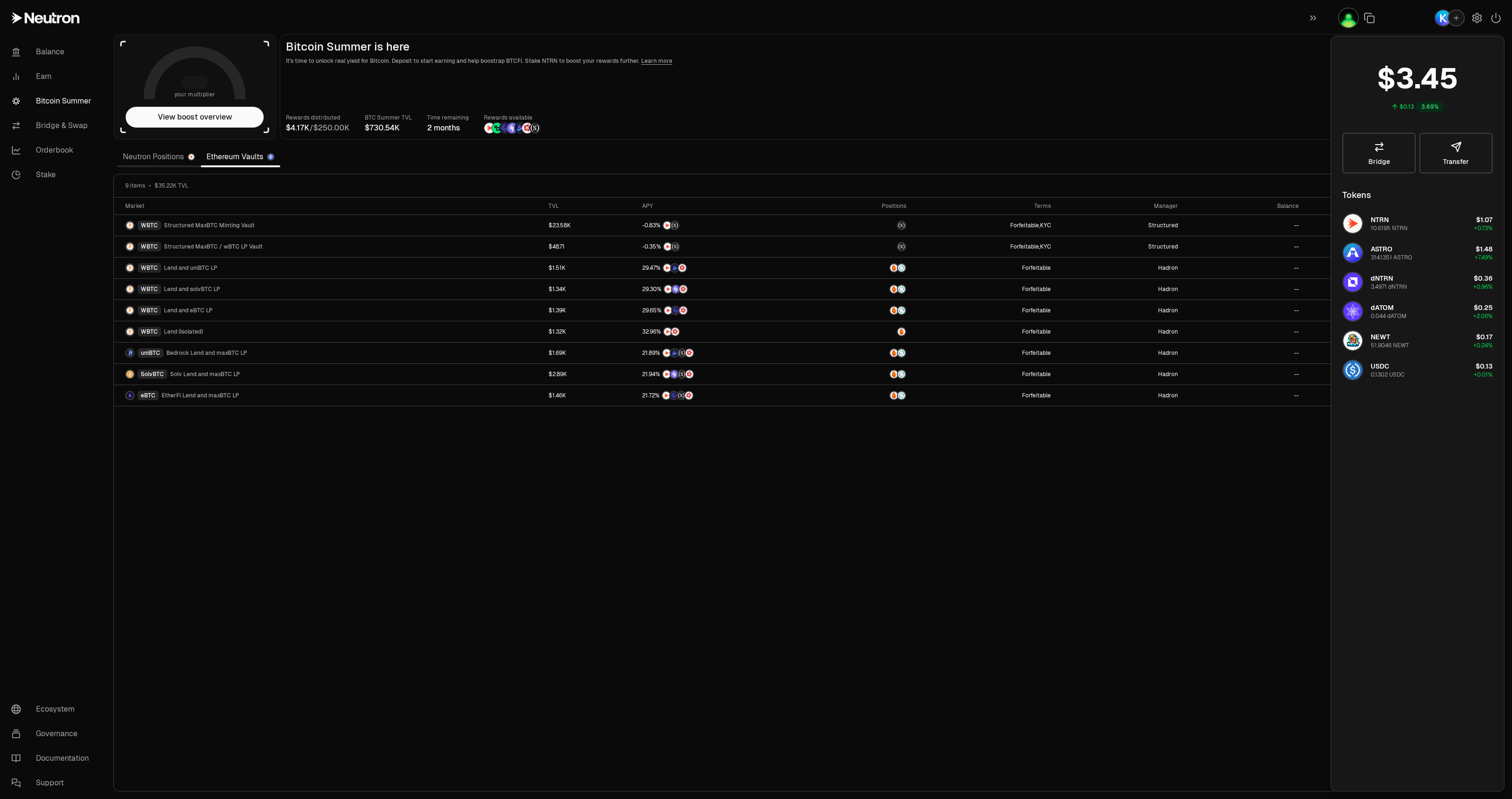
click at [1456, 12] on div "button" at bounding box center [1456, 18] width 17 height 17
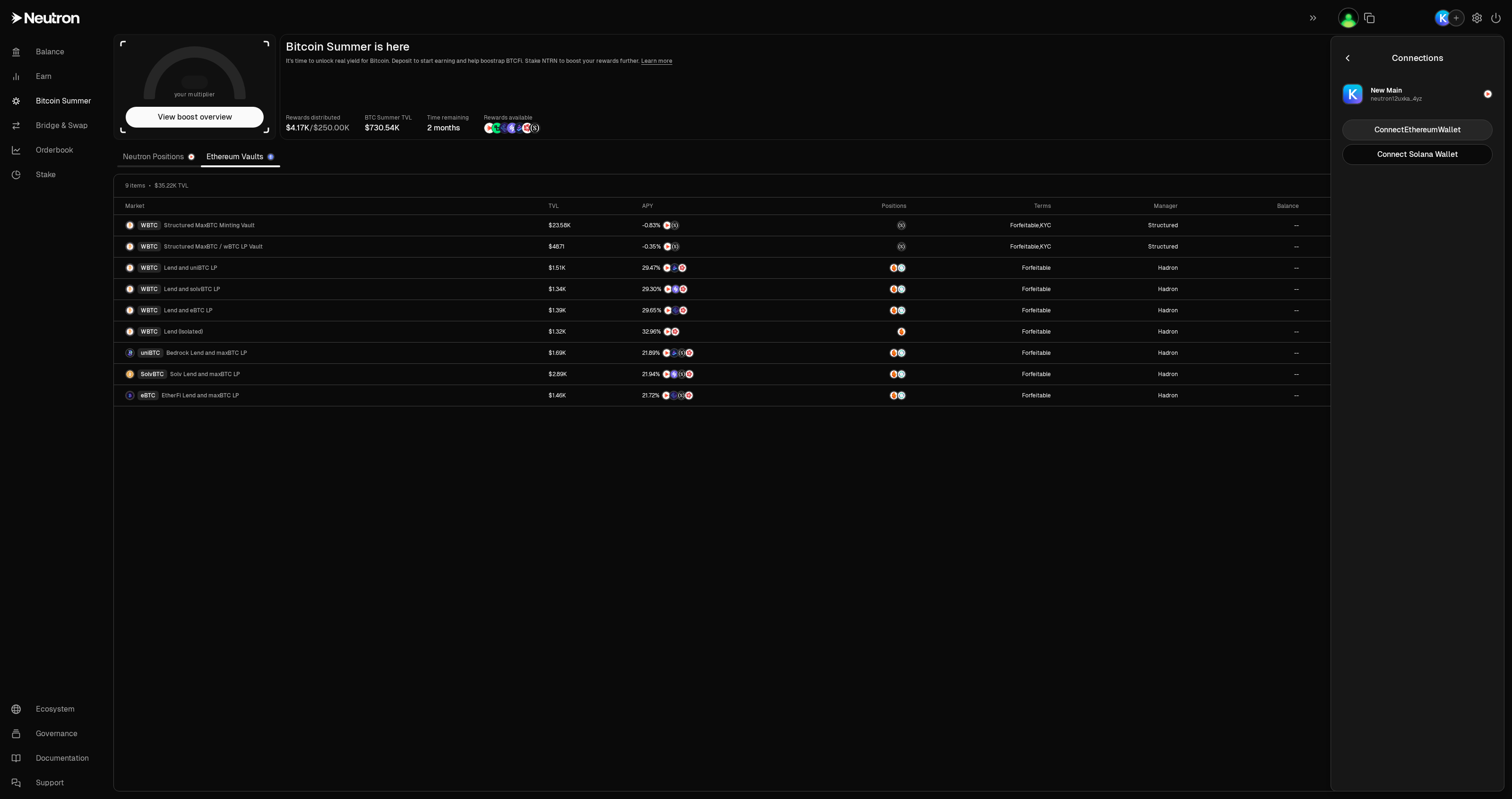
click at [1399, 131] on button "Connect Ethereum Wallet" at bounding box center [1418, 130] width 150 height 20
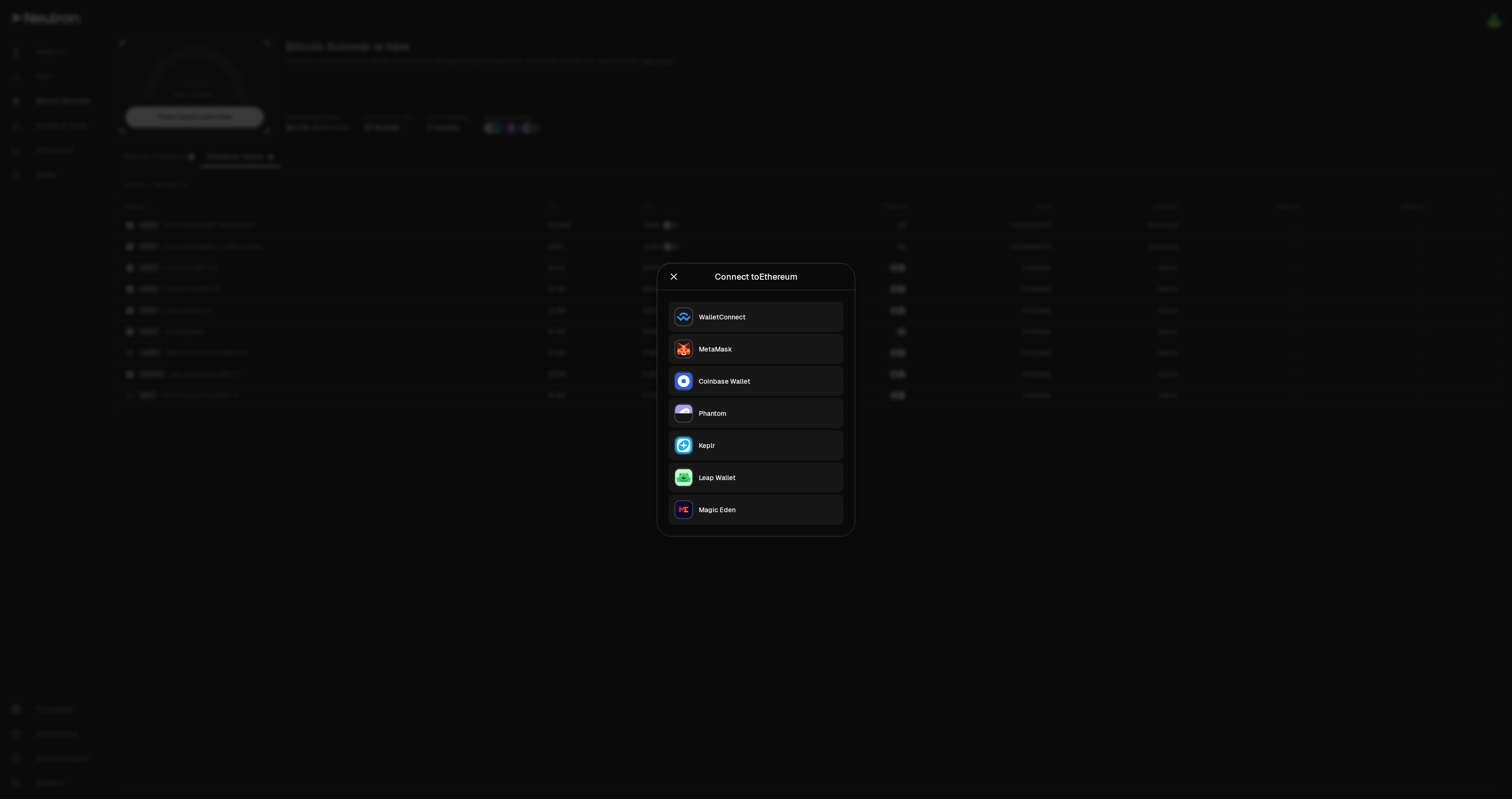
click at [733, 350] on div "MetaMask" at bounding box center [768, 348] width 139 height 9
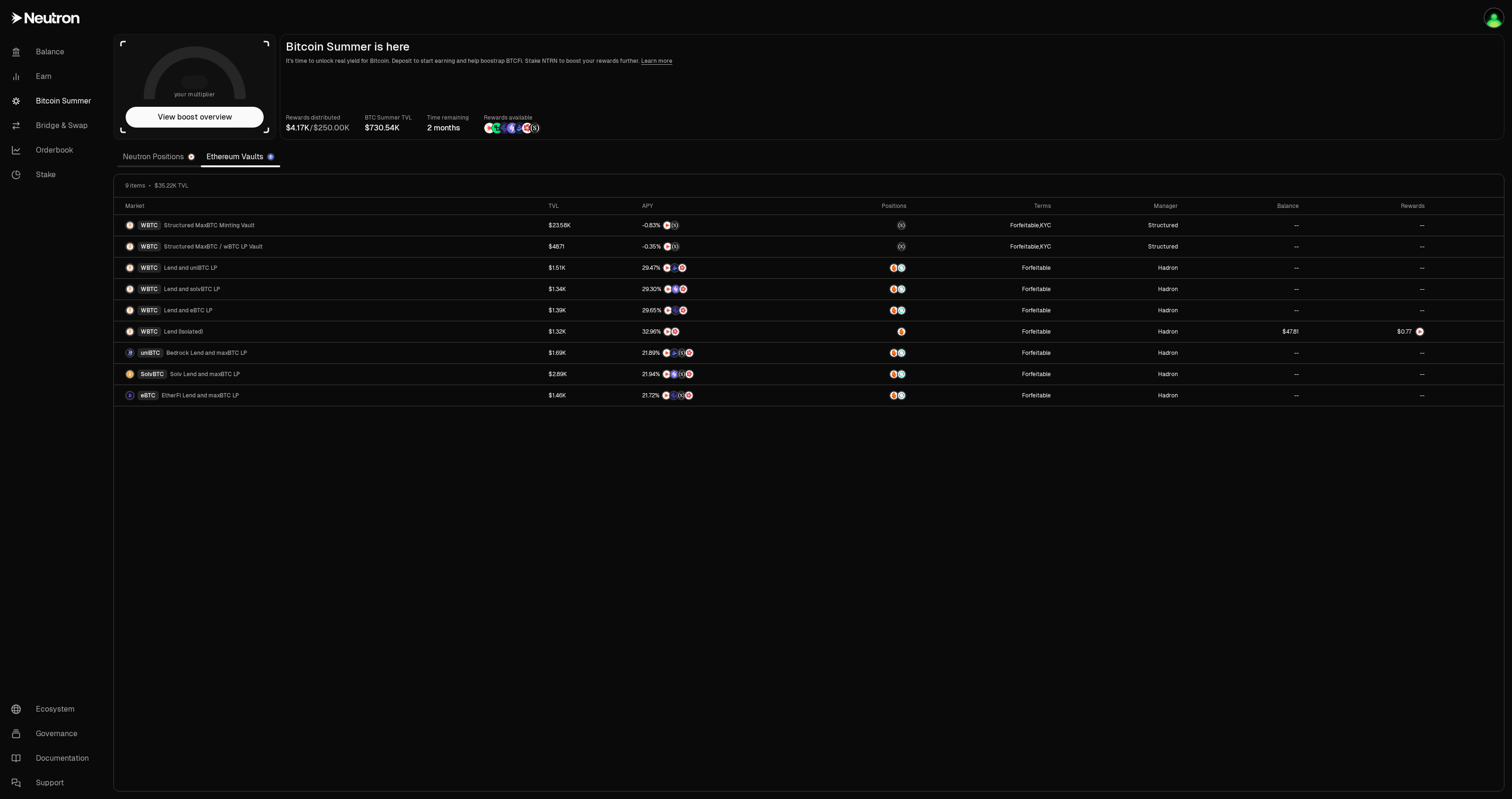
click at [1039, 532] on div "Market TVL APY Positions Terms Manager Balance Rewards WBTC Structured MaxBTC M…" at bounding box center [809, 494] width 1390 height 594
click at [209, 118] on button "View boost overview" at bounding box center [194, 117] width 138 height 20
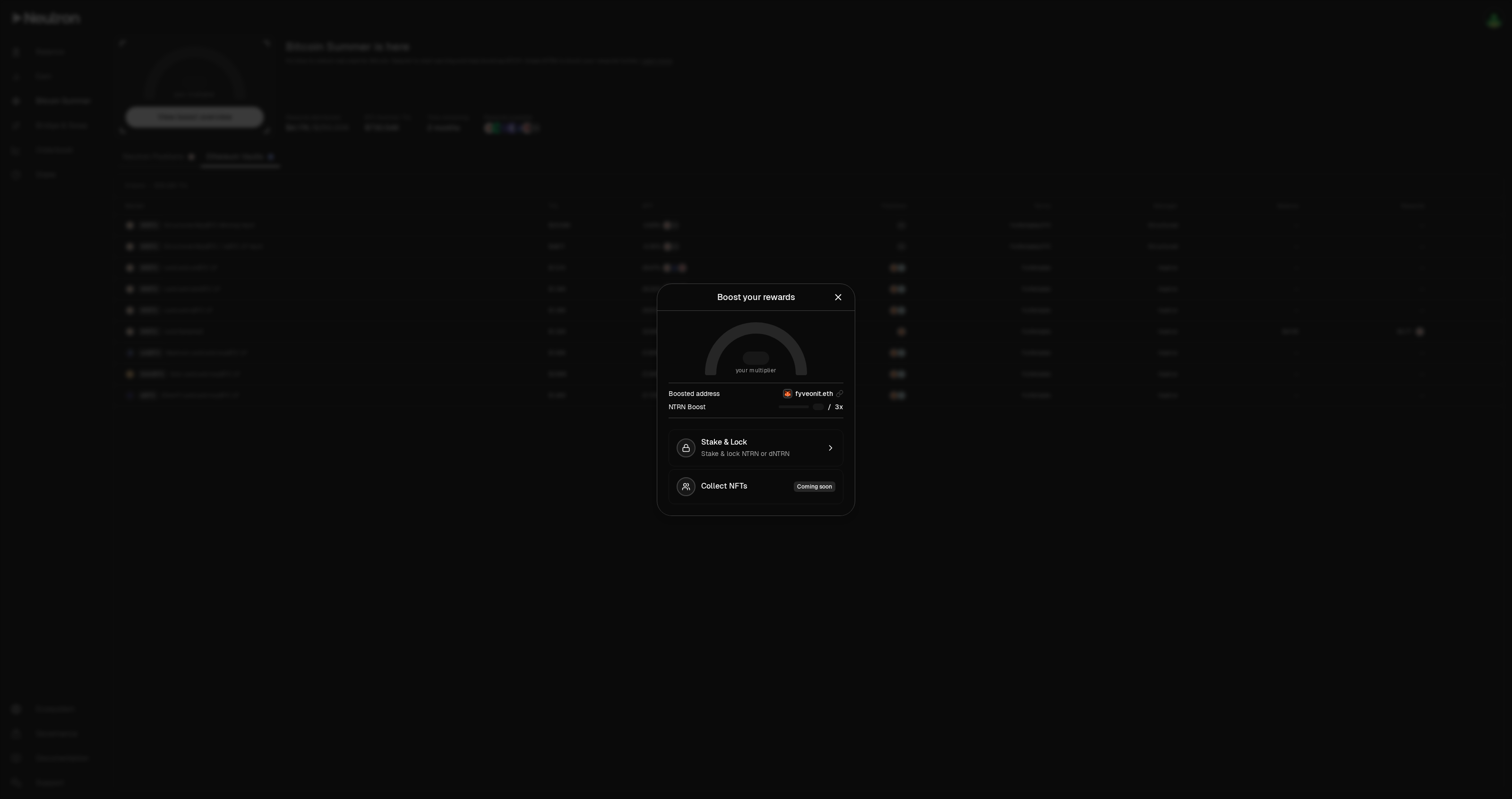
drag, startPoint x: 1007, startPoint y: 553, endPoint x: 995, endPoint y: 543, distance: 15.6
click at [1007, 551] on div at bounding box center [756, 400] width 1512 height 799
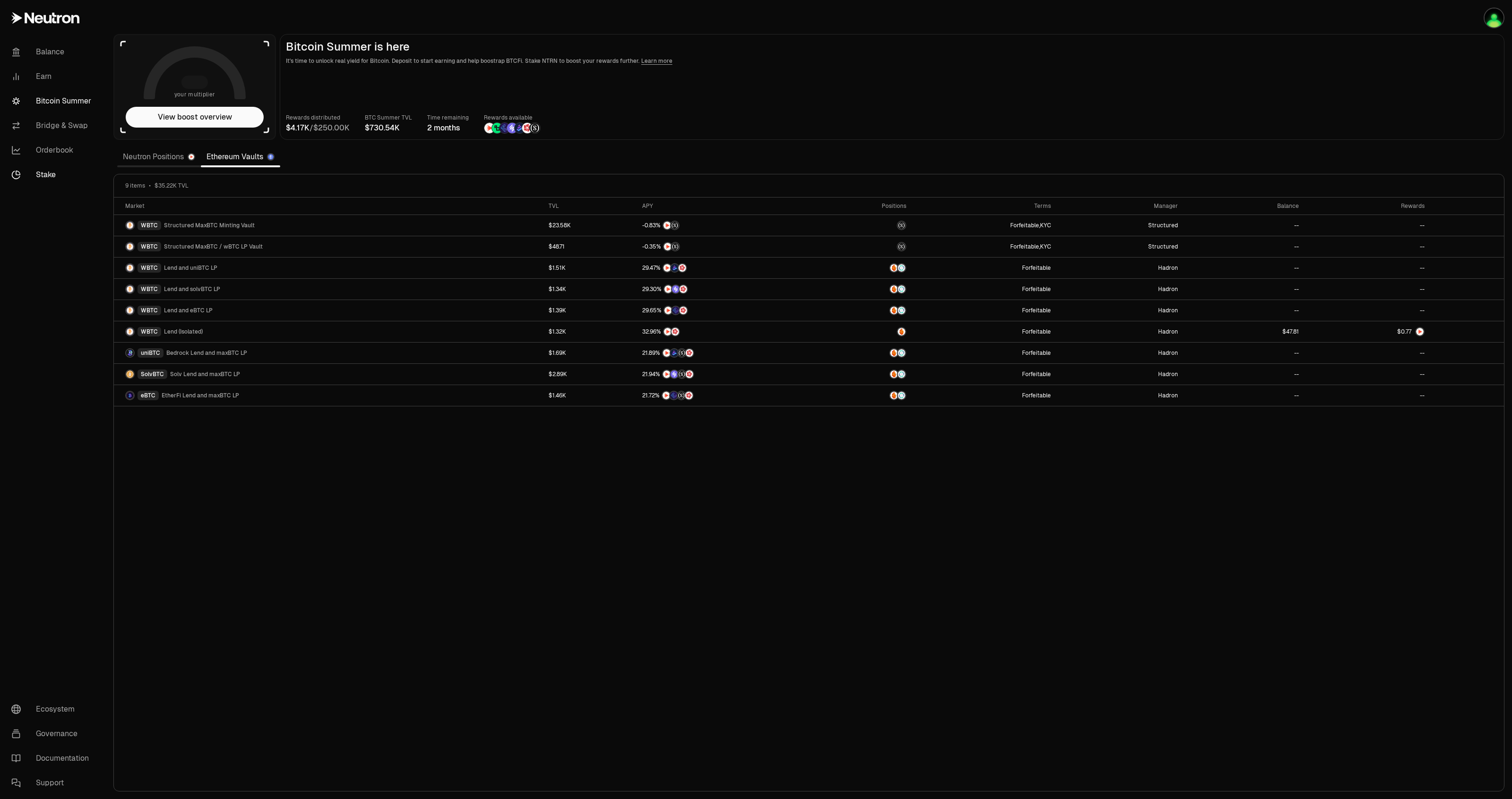
click at [51, 178] on link "Stake" at bounding box center [53, 175] width 99 height 25
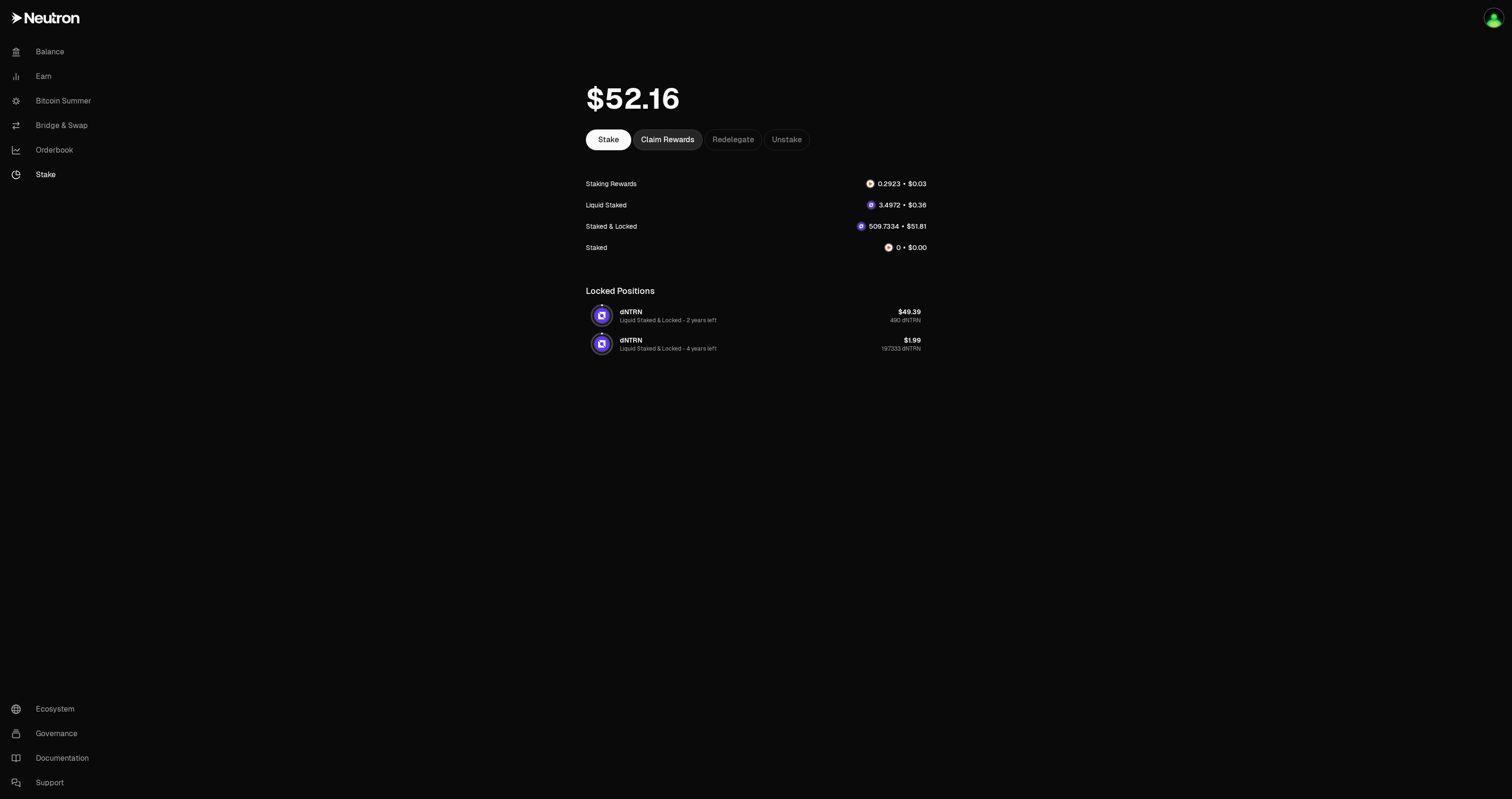
click at [657, 148] on div "Claim Rewards" at bounding box center [668, 139] width 69 height 20
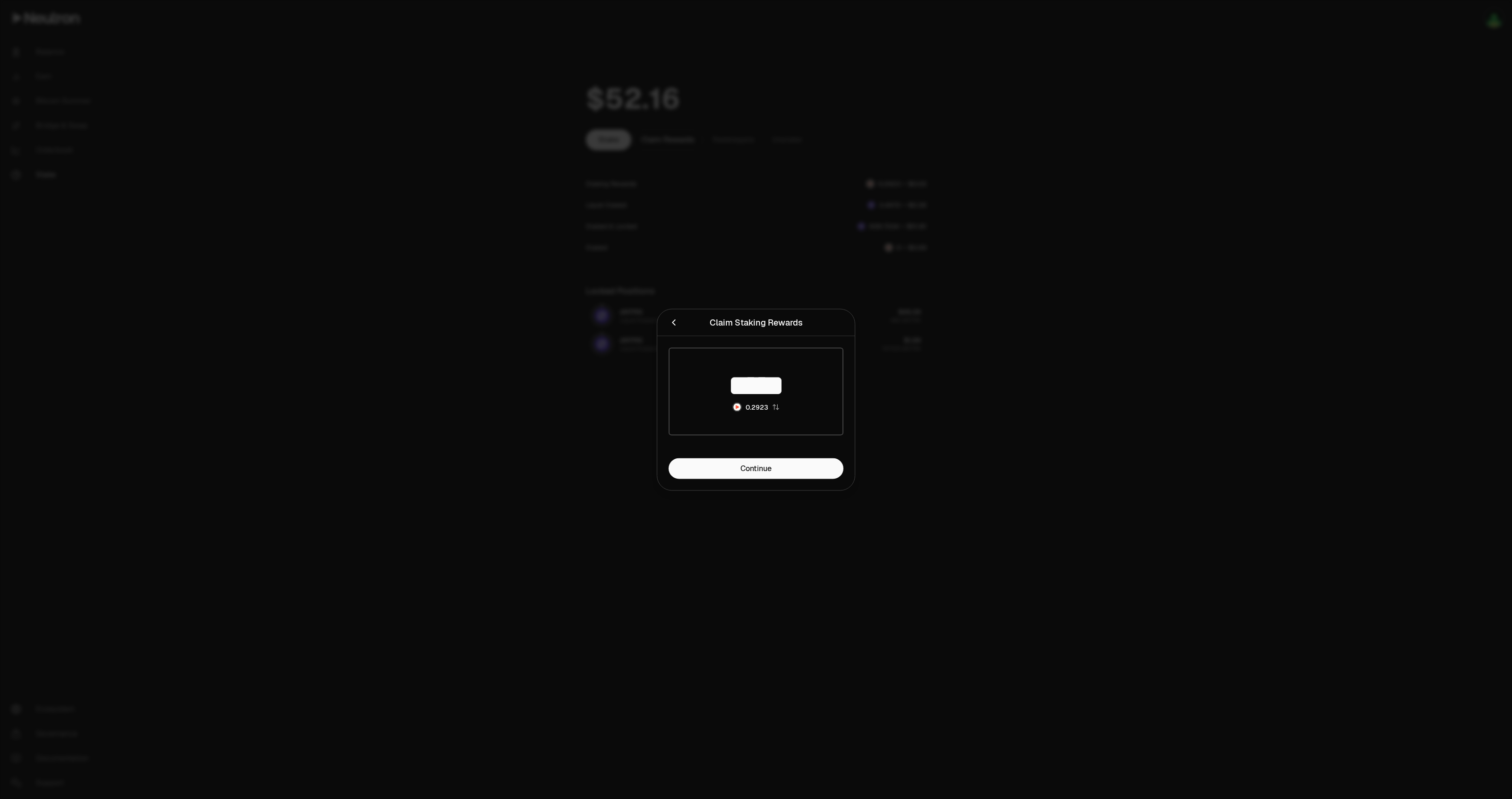
click at [674, 316] on button "Close" at bounding box center [673, 322] width 10 height 13
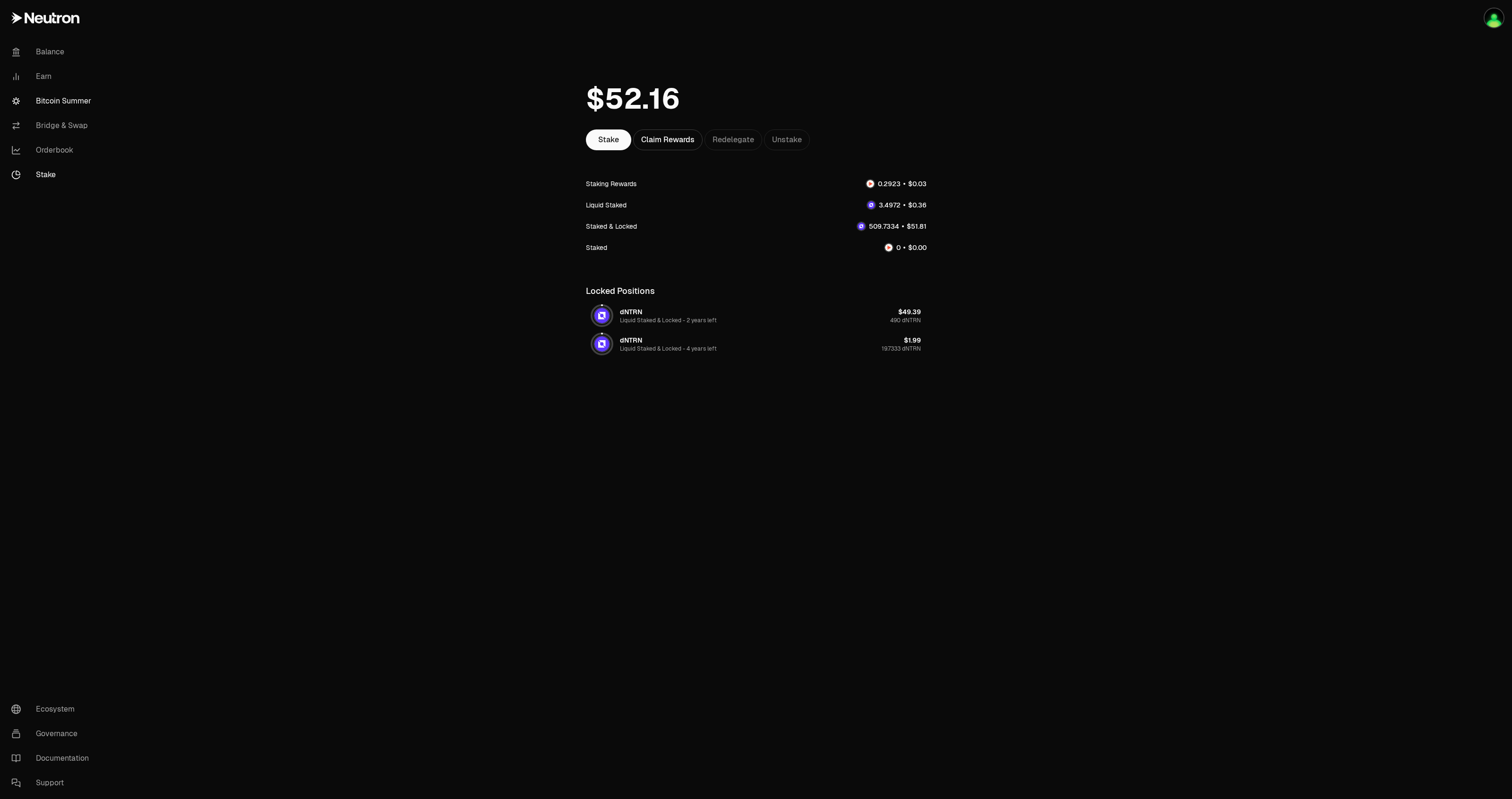
click at [73, 97] on link "Bitcoin Summer" at bounding box center [53, 102] width 99 height 25
